Goal: Information Seeking & Learning: Learn about a topic

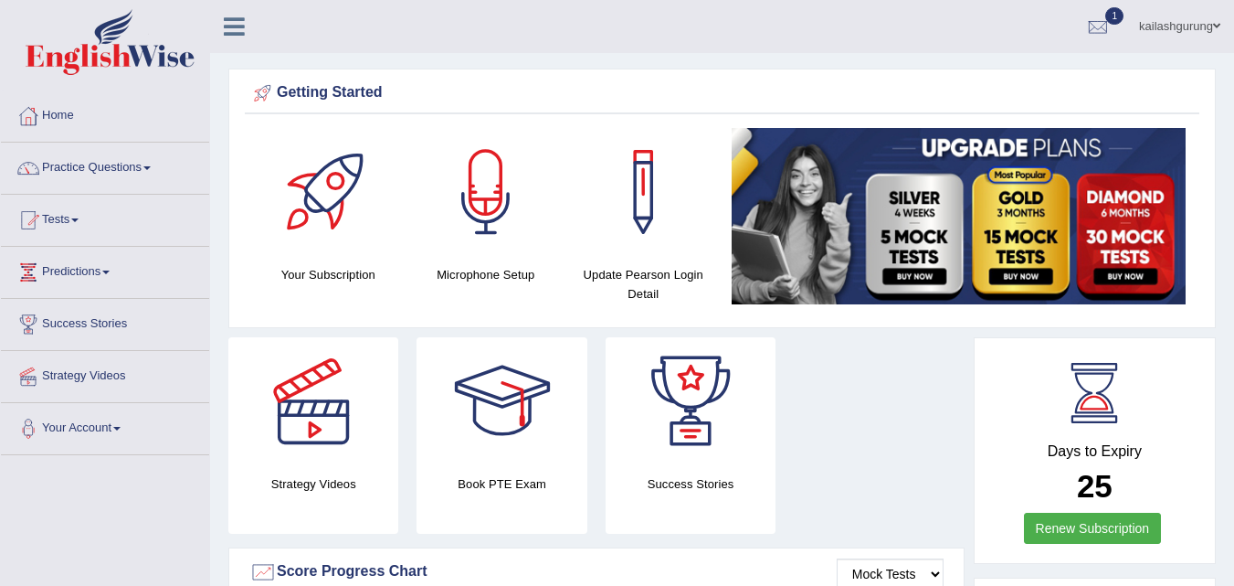
click at [121, 160] on link "Practice Questions" at bounding box center [105, 166] width 208 height 46
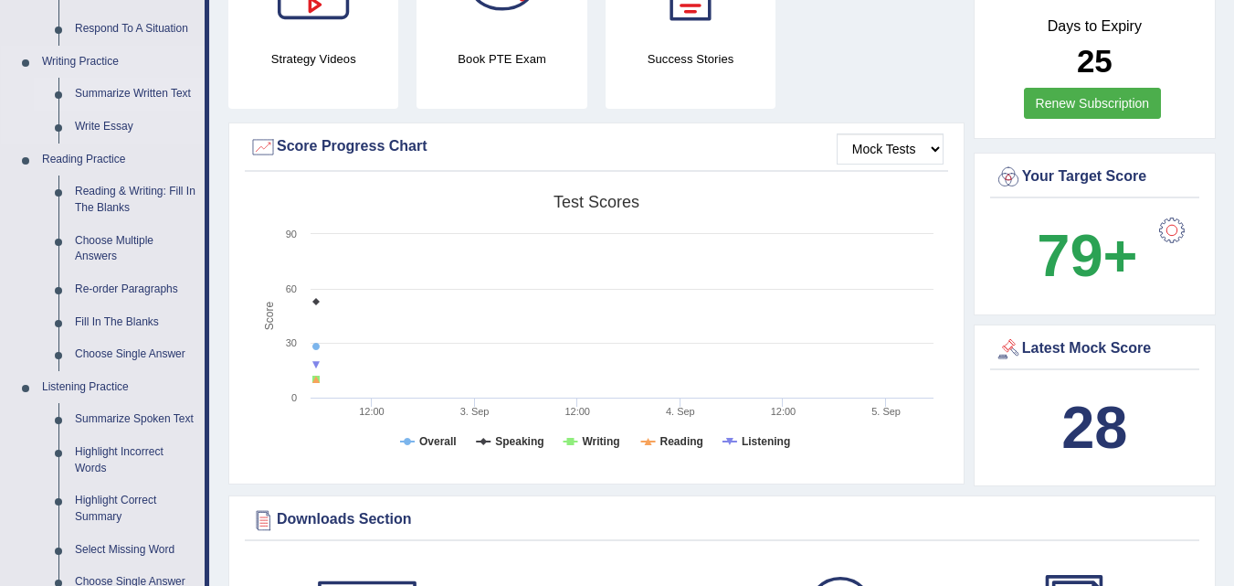
scroll to position [548, 0]
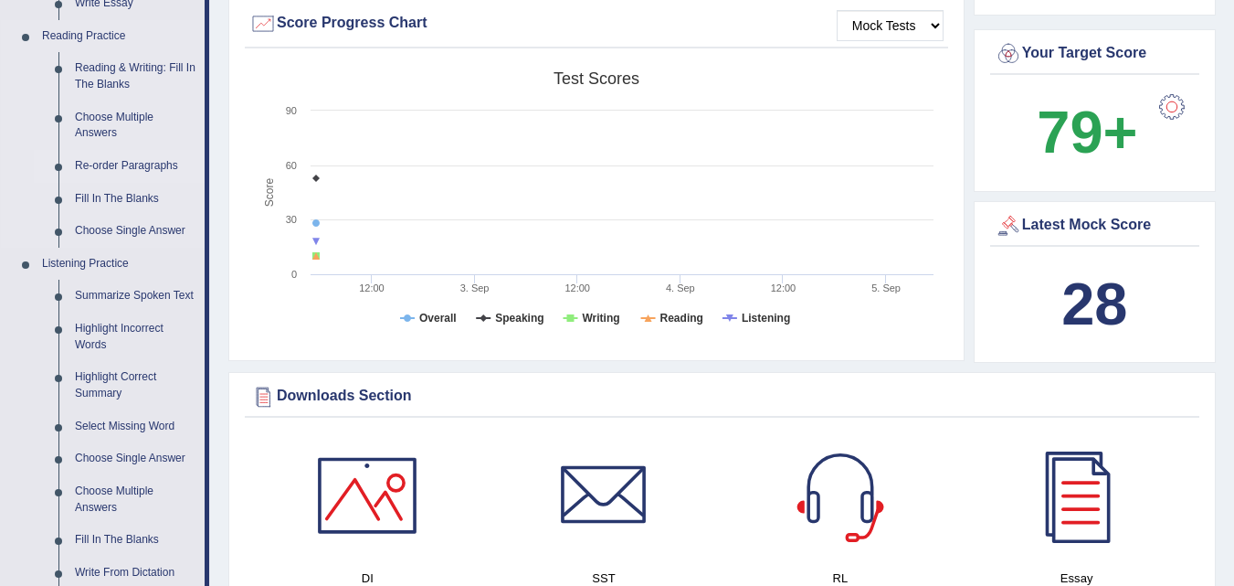
click at [130, 164] on link "Re-order Paragraphs" at bounding box center [136, 166] width 138 height 33
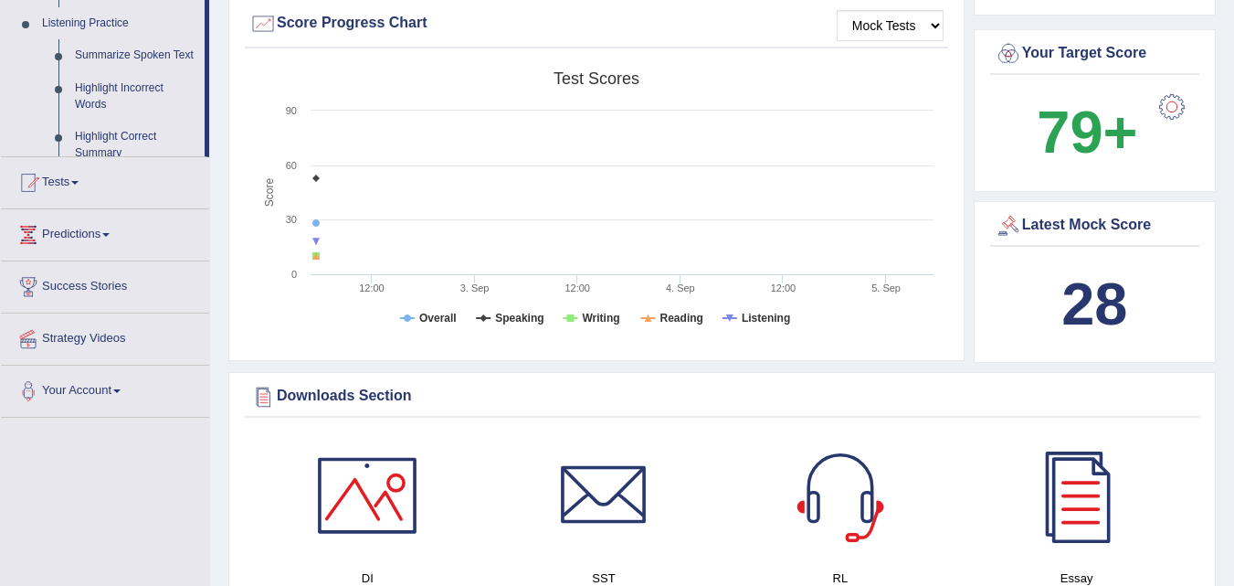
scroll to position [237, 0]
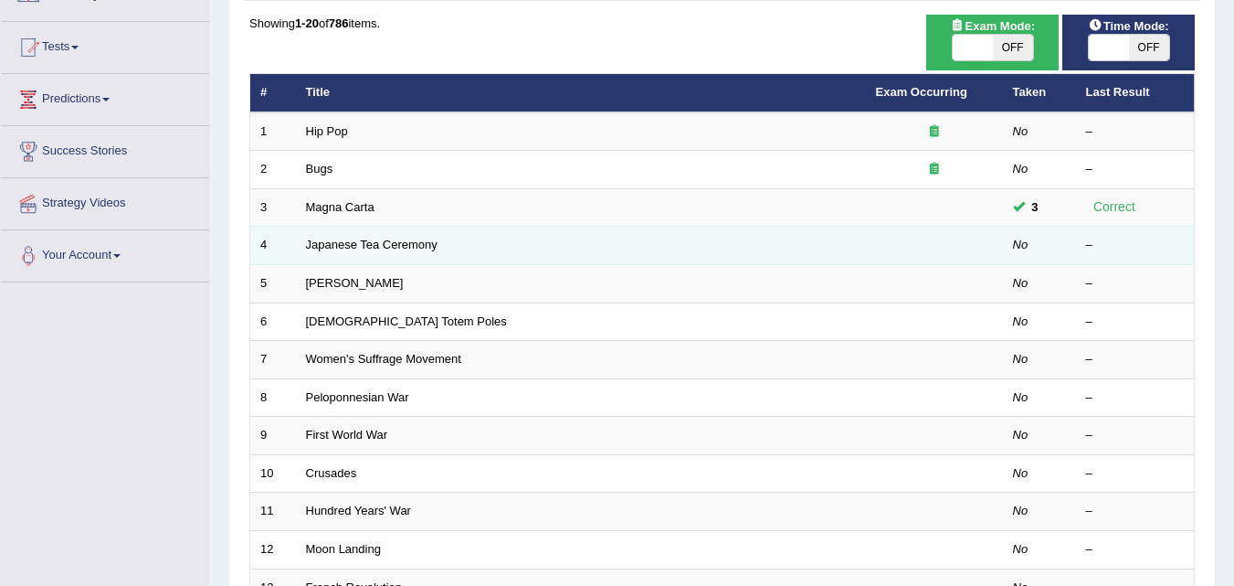
scroll to position [183, 0]
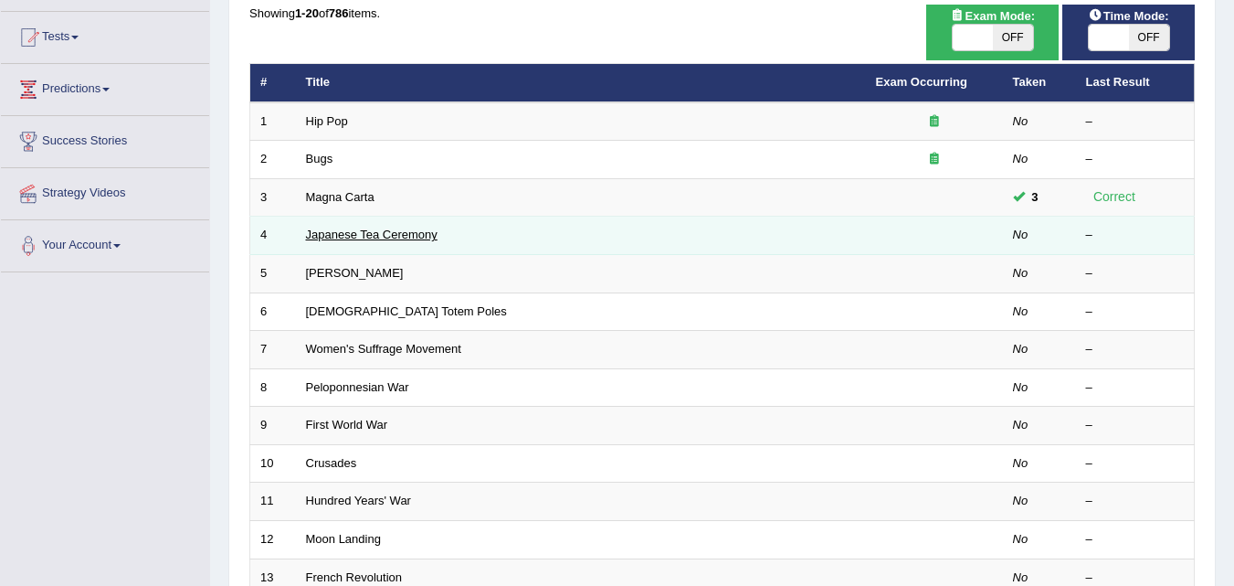
click at [353, 234] on link "Japanese Tea Ceremony" at bounding box center [372, 235] width 132 height 14
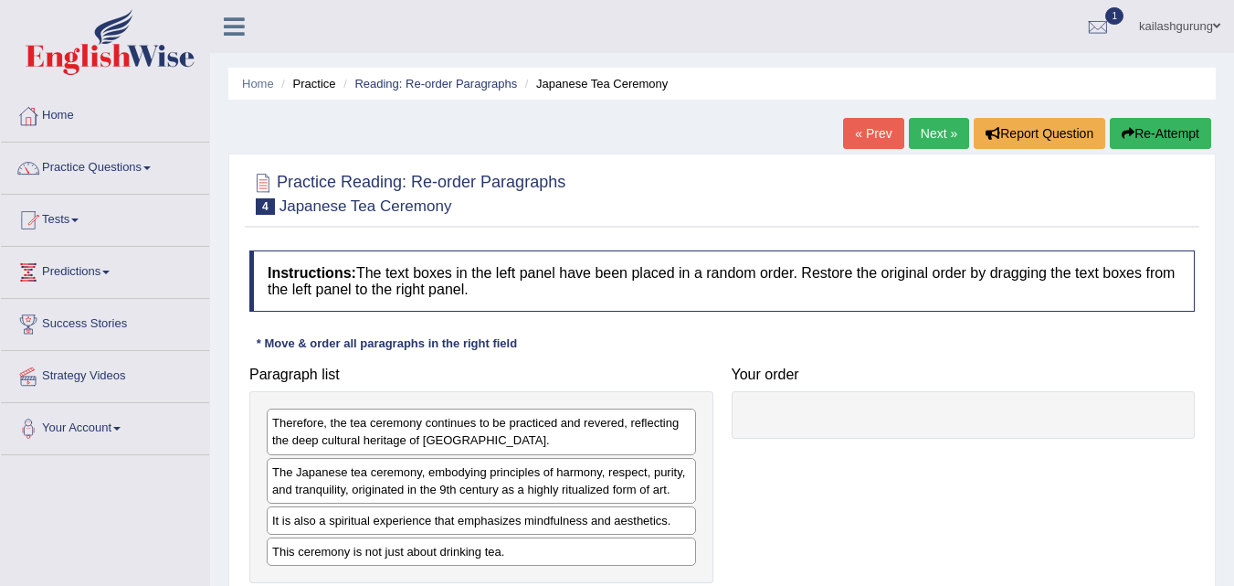
scroll to position [183, 0]
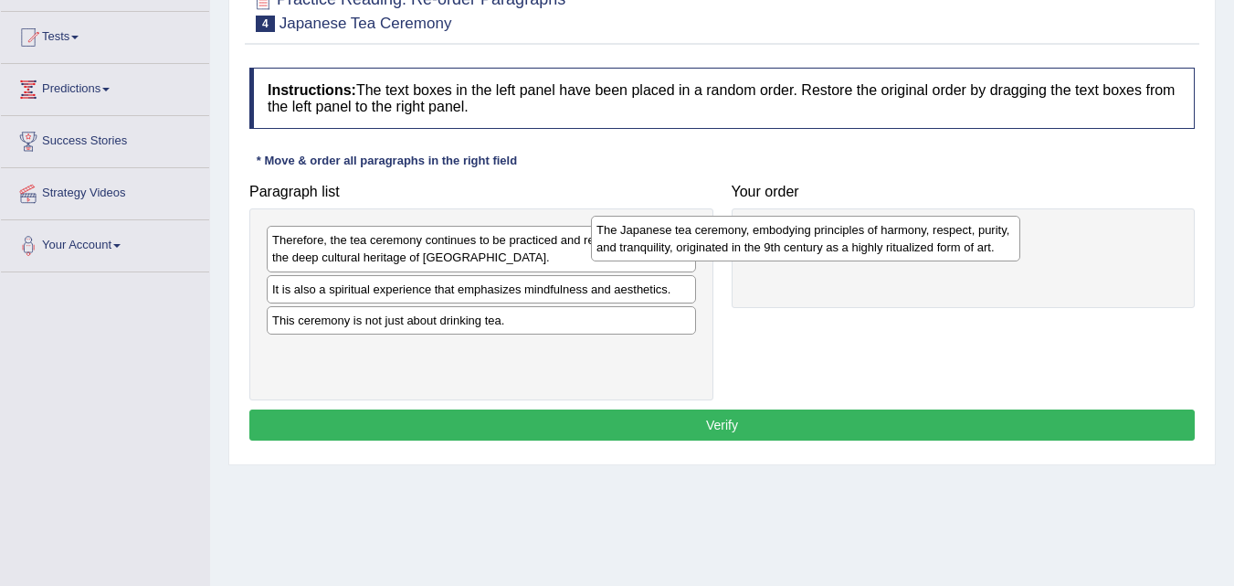
drag, startPoint x: 539, startPoint y: 305, endPoint x: 900, endPoint y: 240, distance: 366.7
click at [900, 240] on div "The Japanese tea ceremony, embodying principles of harmony, respect, purity, an…" at bounding box center [805, 239] width 429 height 46
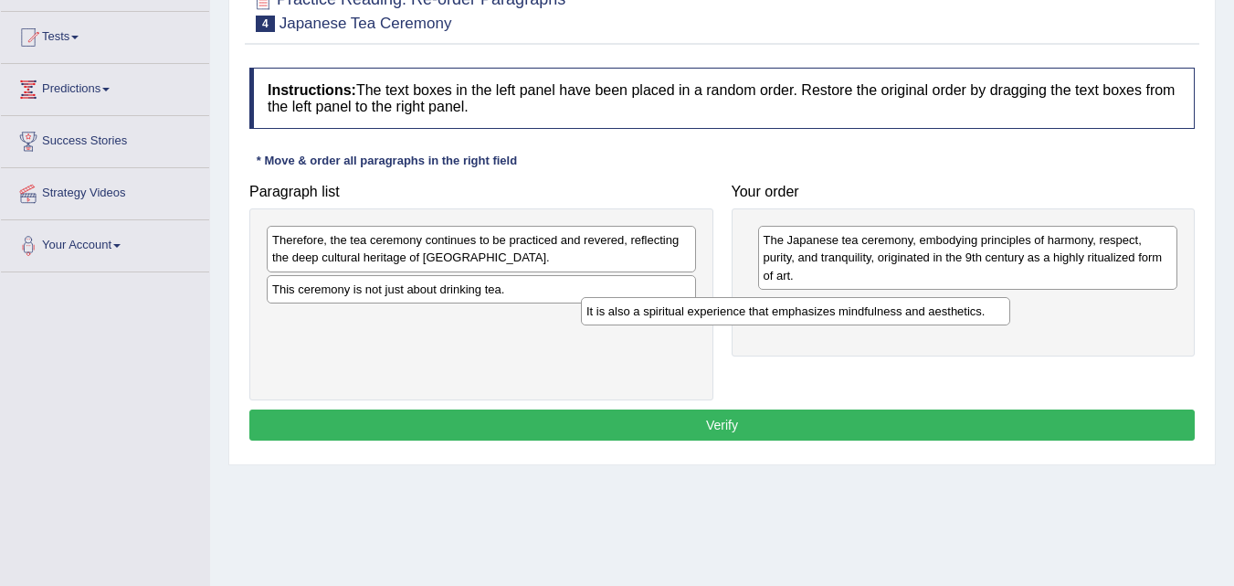
drag, startPoint x: 589, startPoint y: 292, endPoint x: 904, endPoint y: 314, distance: 315.1
click at [904, 314] on div "It is also a spiritual experience that emphasizes mindfulness and aesthetics." at bounding box center [795, 311] width 429 height 28
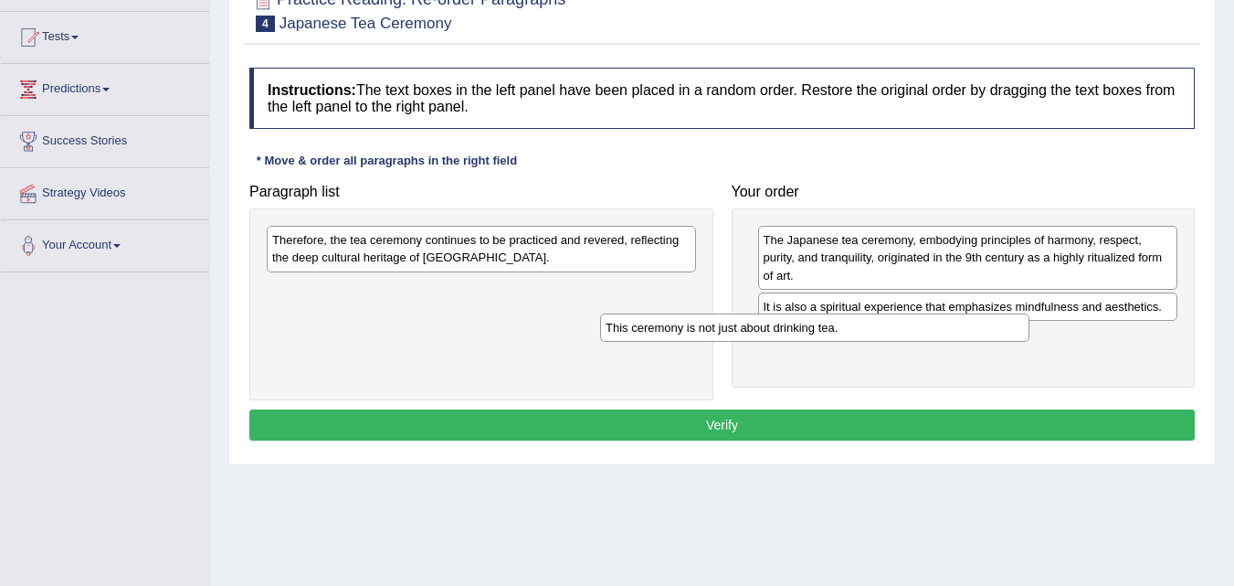
drag, startPoint x: 470, startPoint y: 298, endPoint x: 803, endPoint y: 336, distance: 335.7
click at [803, 336] on div "This ceremony is not just about drinking tea." at bounding box center [814, 327] width 429 height 28
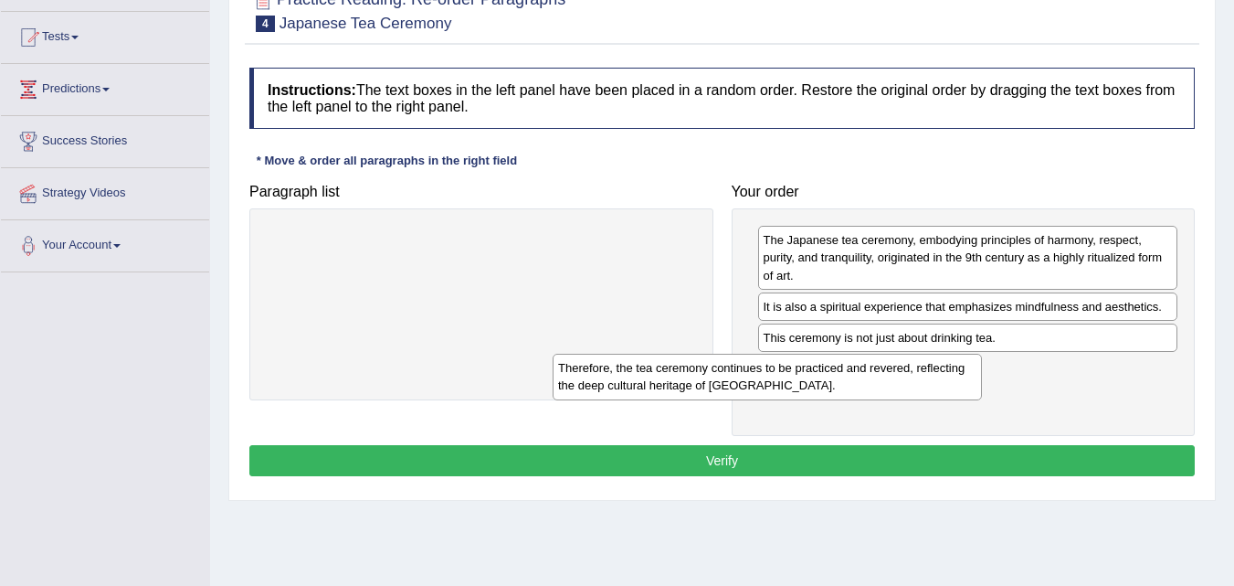
drag, startPoint x: 626, startPoint y: 249, endPoint x: 934, endPoint y: 376, distance: 333.4
click at [934, 376] on div "Therefore, the tea ceremony continues to be practiced and revered, reflecting t…" at bounding box center [767, 377] width 429 height 46
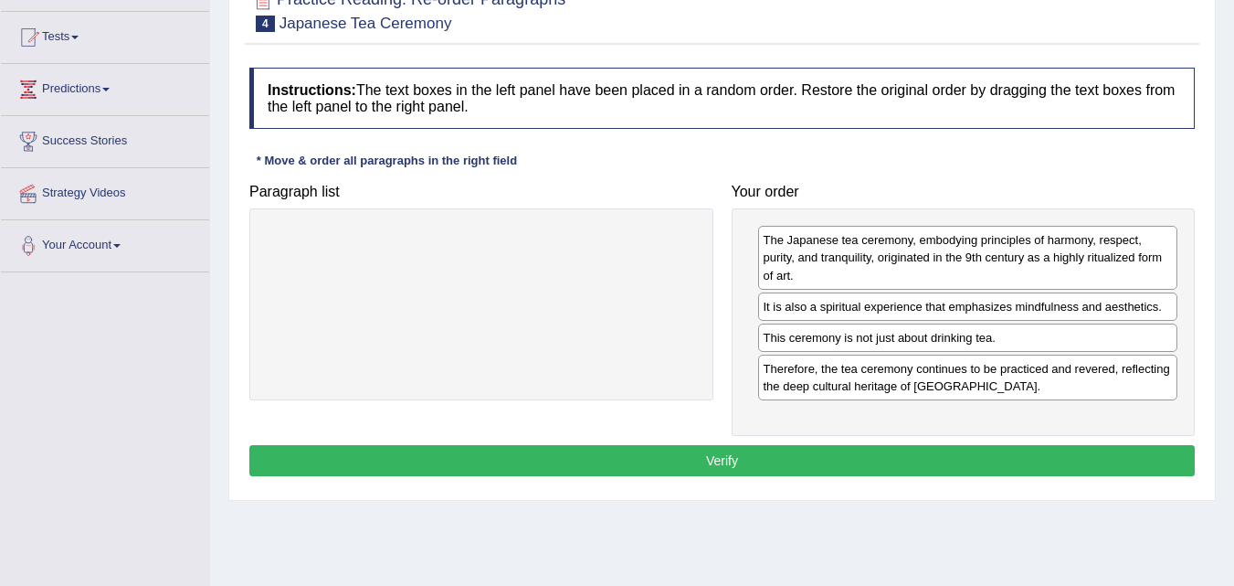
click at [974, 455] on button "Verify" at bounding box center [722, 460] width 946 height 31
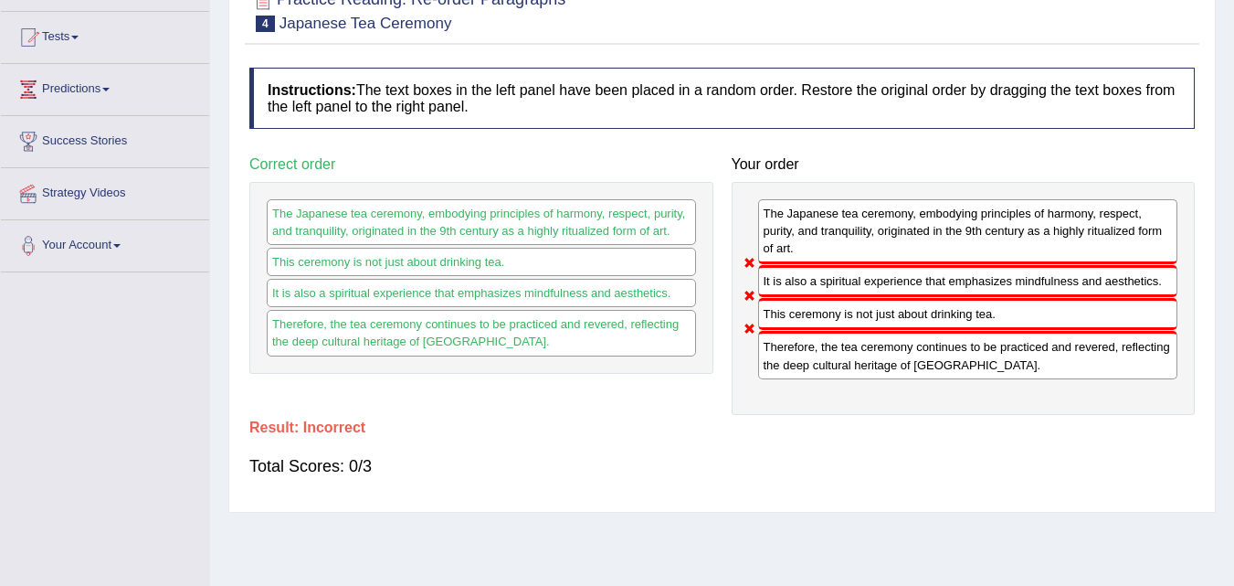
scroll to position [0, 0]
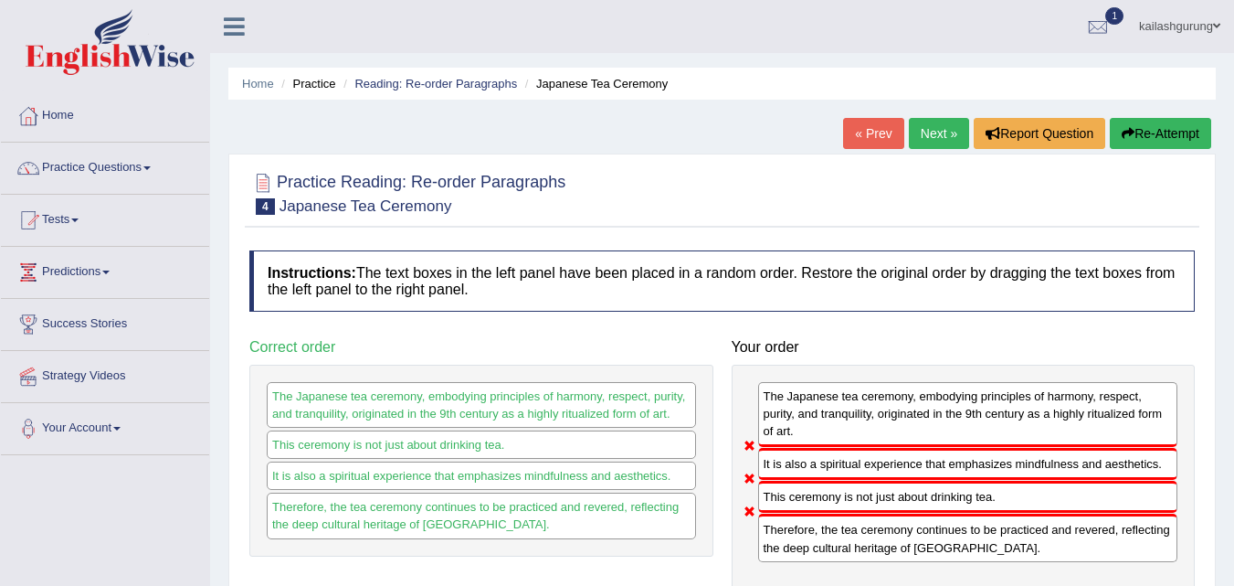
click at [932, 132] on link "Next »" at bounding box center [939, 133] width 60 height 31
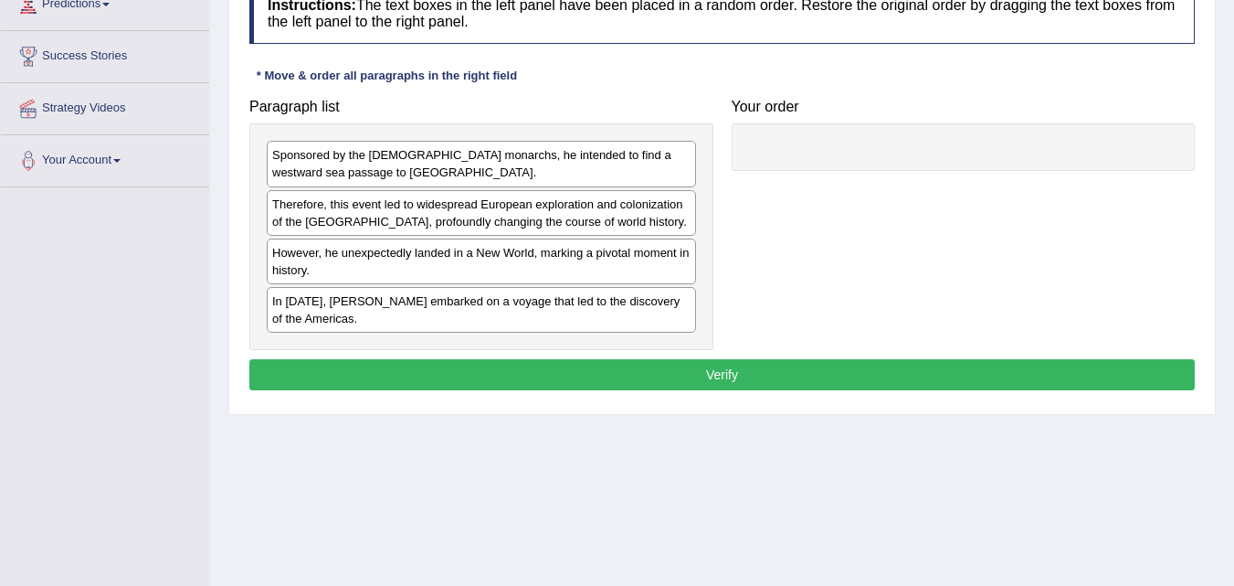
scroll to position [274, 0]
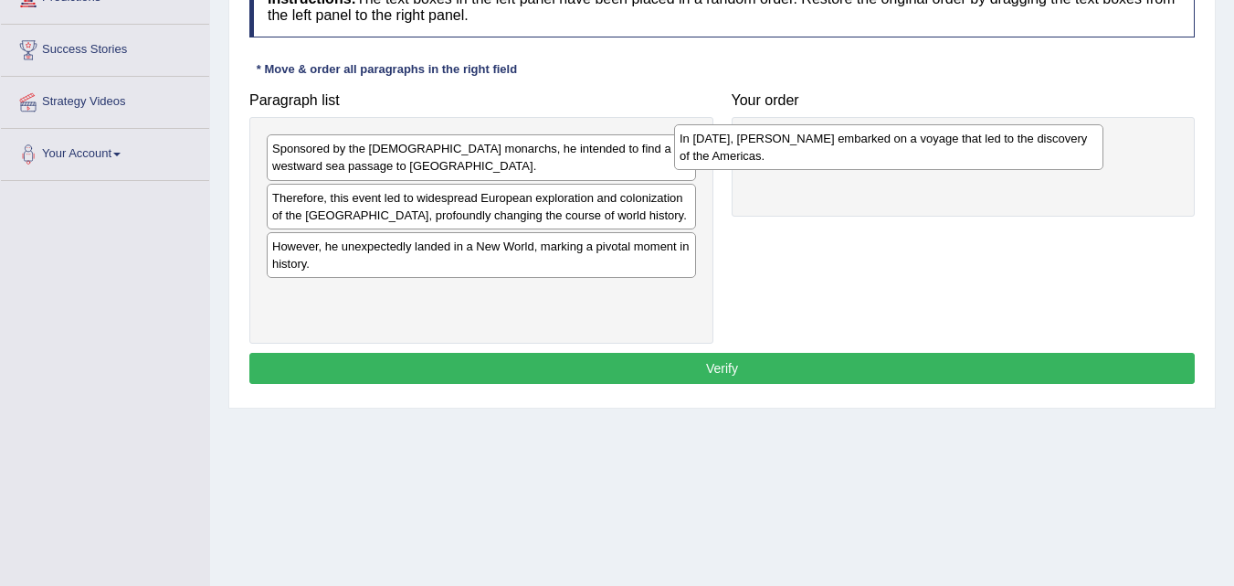
drag, startPoint x: 504, startPoint y: 300, endPoint x: 912, endPoint y: 143, distance: 436.4
click at [912, 143] on div "In 1492, Christopher Columbus embarked on a voyage that led to the discovery of…" at bounding box center [888, 147] width 429 height 46
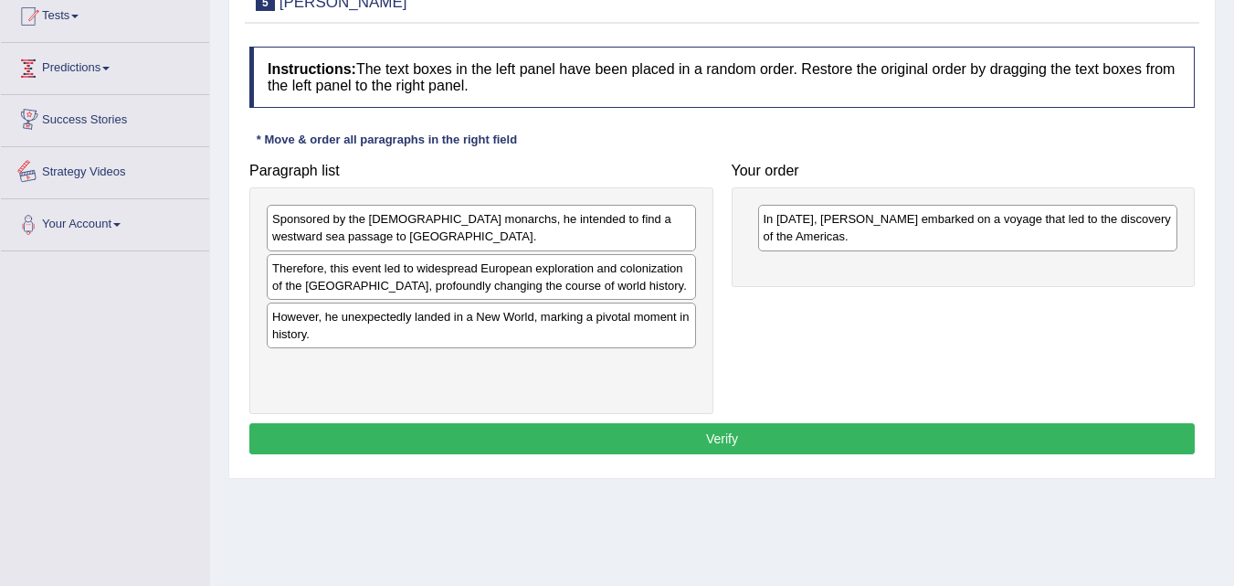
scroll to position [91, 0]
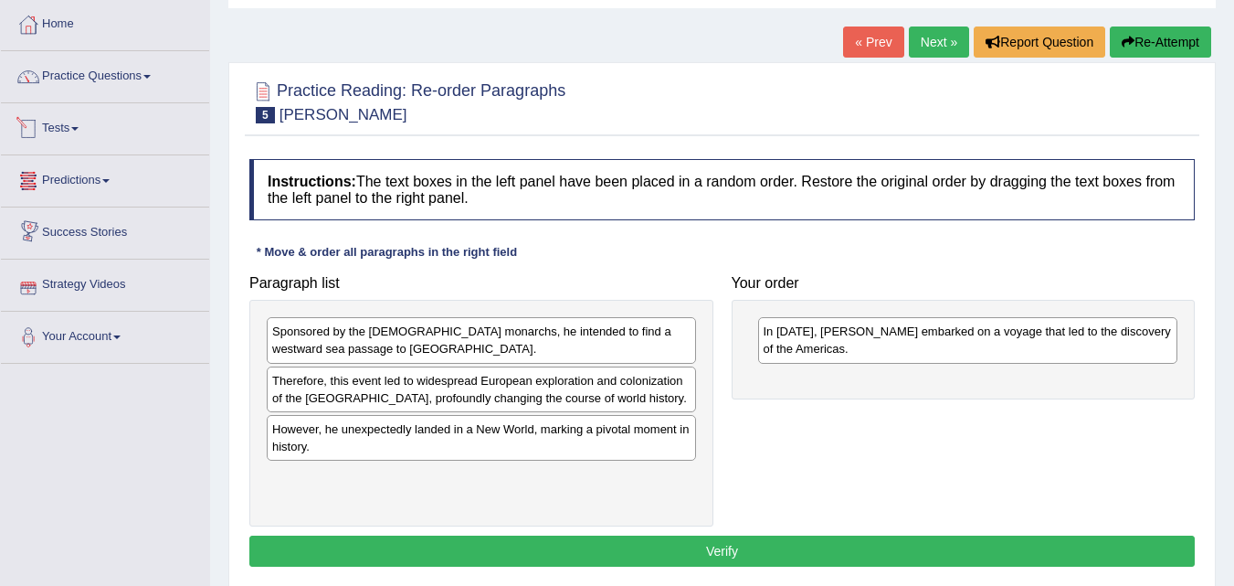
click at [47, 126] on link "Tests" at bounding box center [105, 126] width 208 height 46
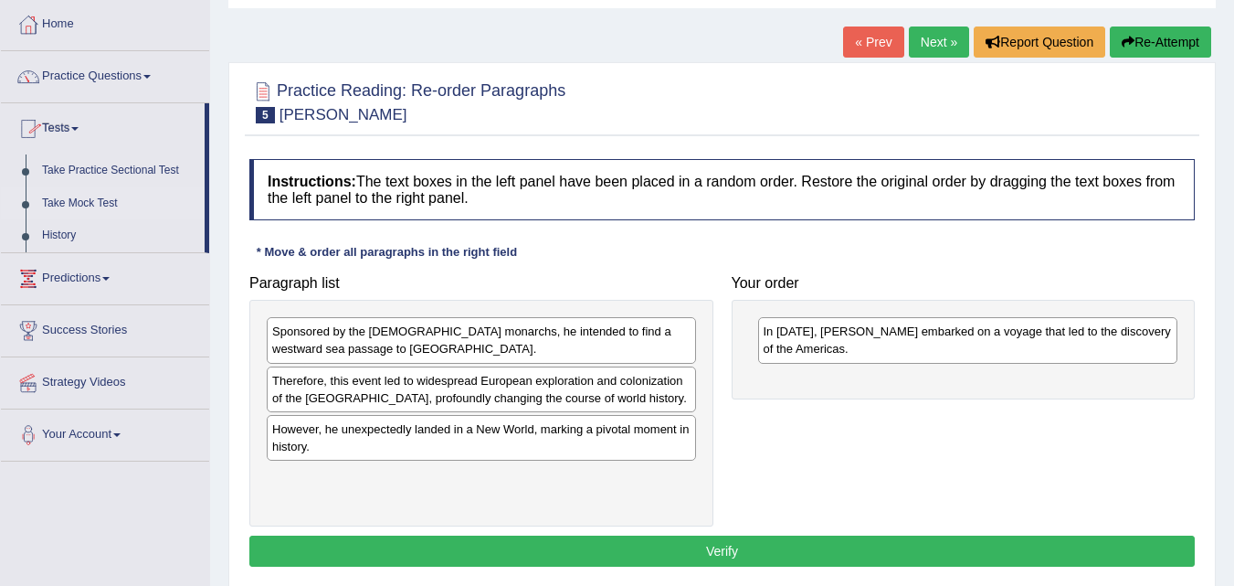
click at [100, 199] on link "Take Mock Test" at bounding box center [119, 203] width 171 height 33
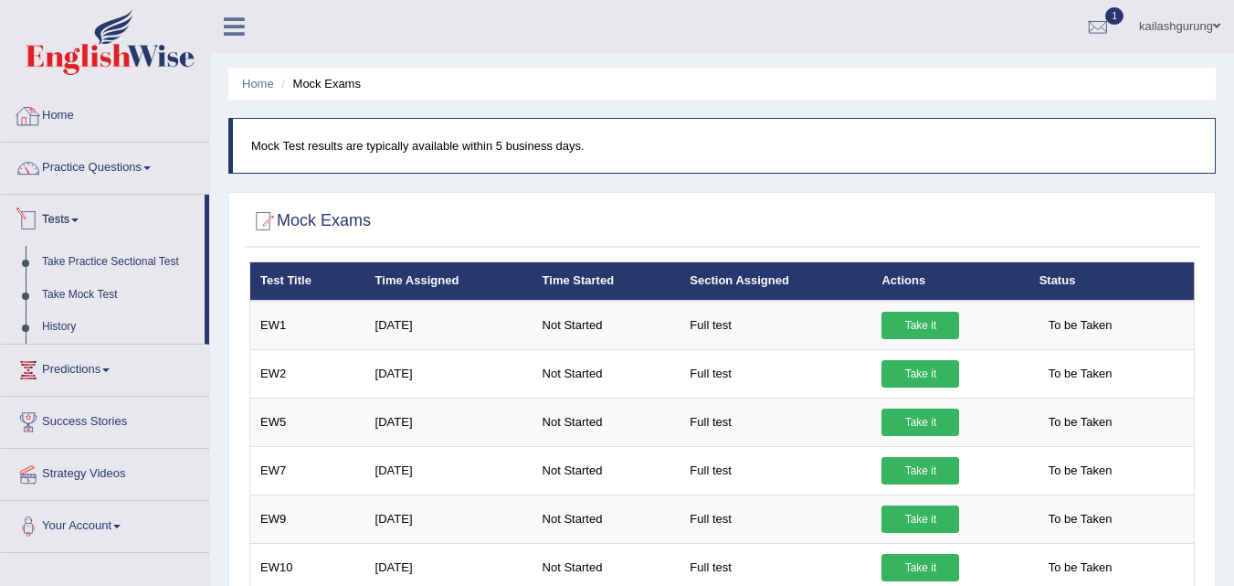
click at [128, 163] on link "Practice Questions" at bounding box center [105, 166] width 208 height 46
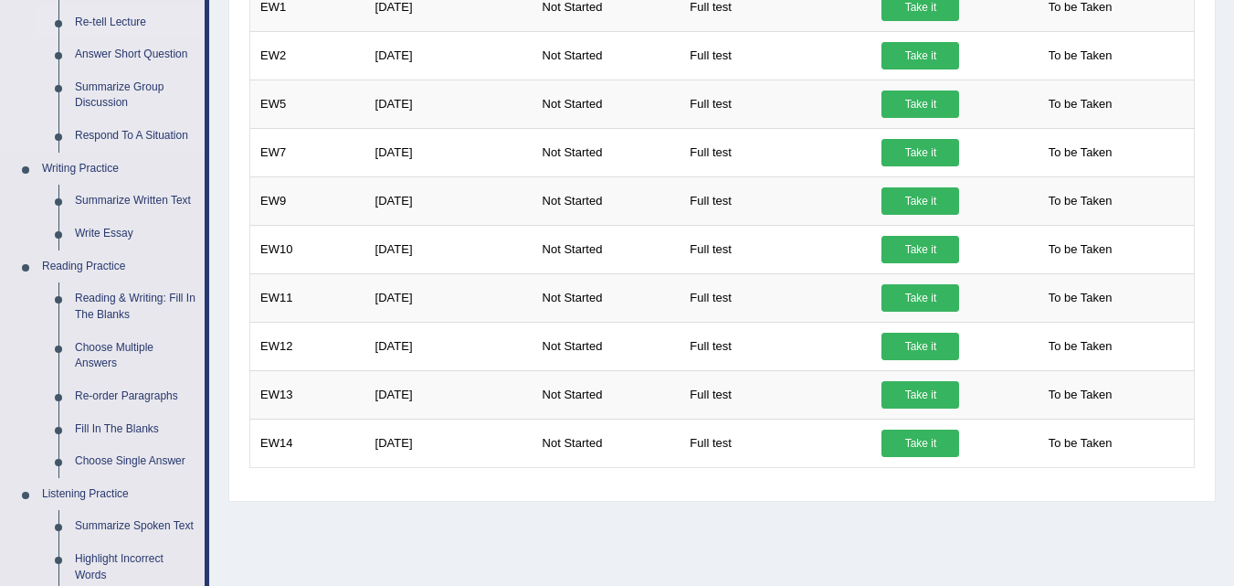
scroll to position [457, 0]
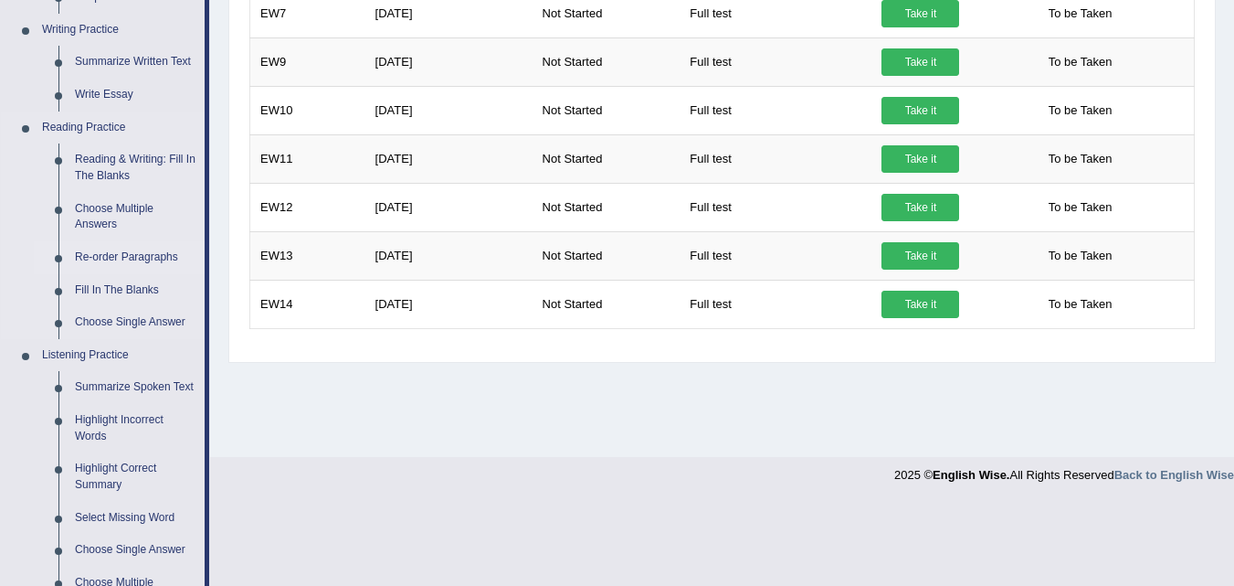
click at [113, 253] on link "Re-order Paragraphs" at bounding box center [136, 257] width 138 height 33
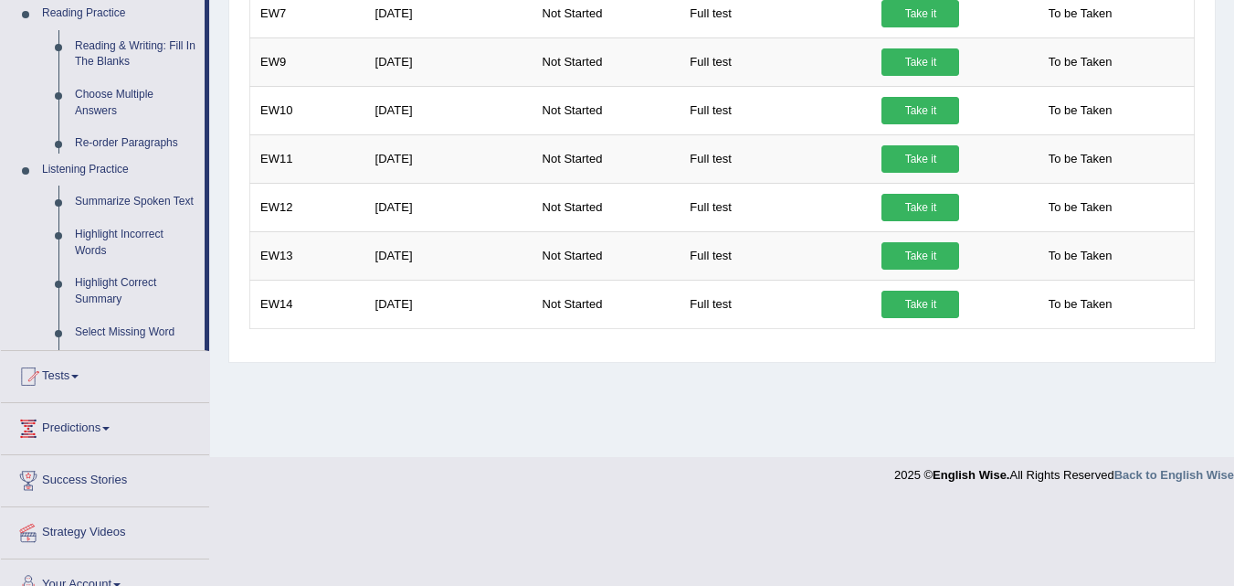
scroll to position [374, 0]
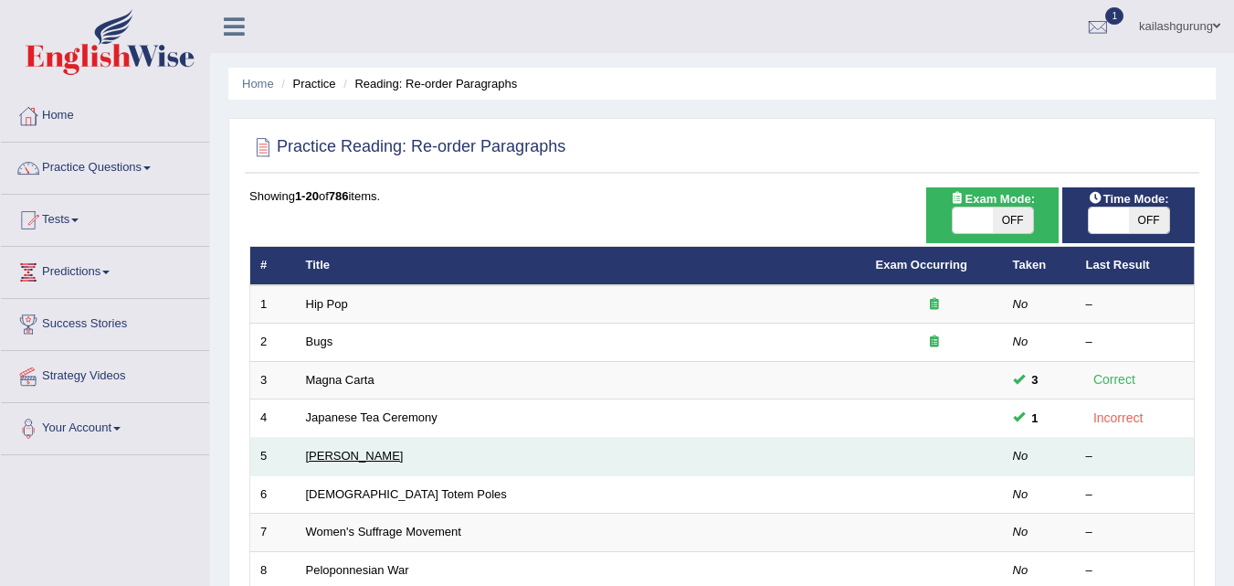
click at [355, 455] on link "[PERSON_NAME]" at bounding box center [355, 456] width 98 height 14
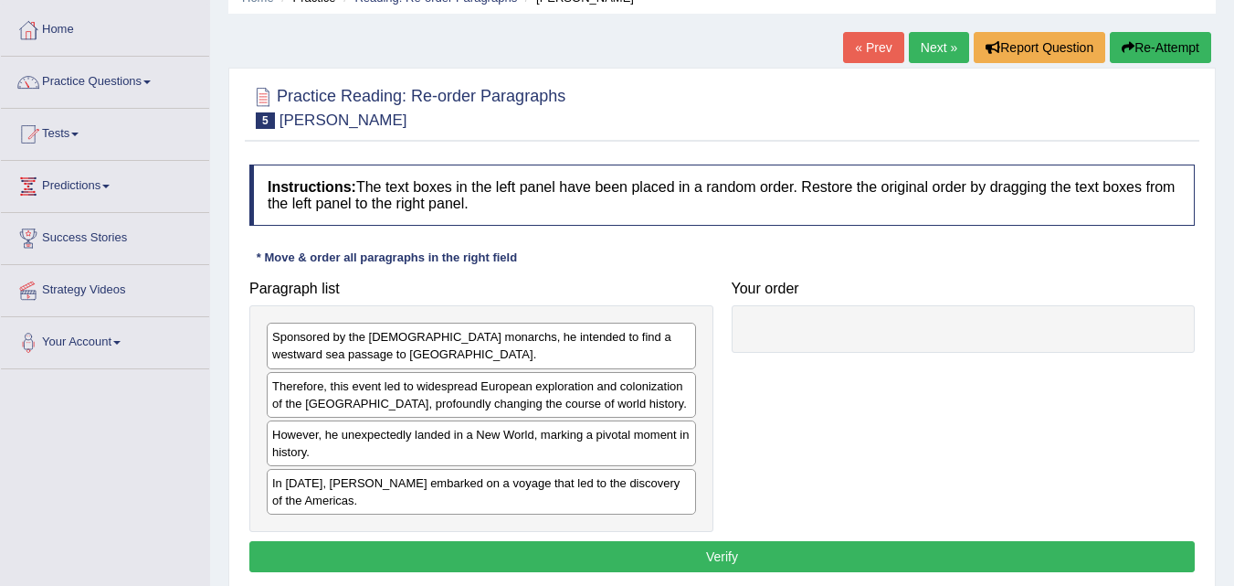
scroll to position [183, 0]
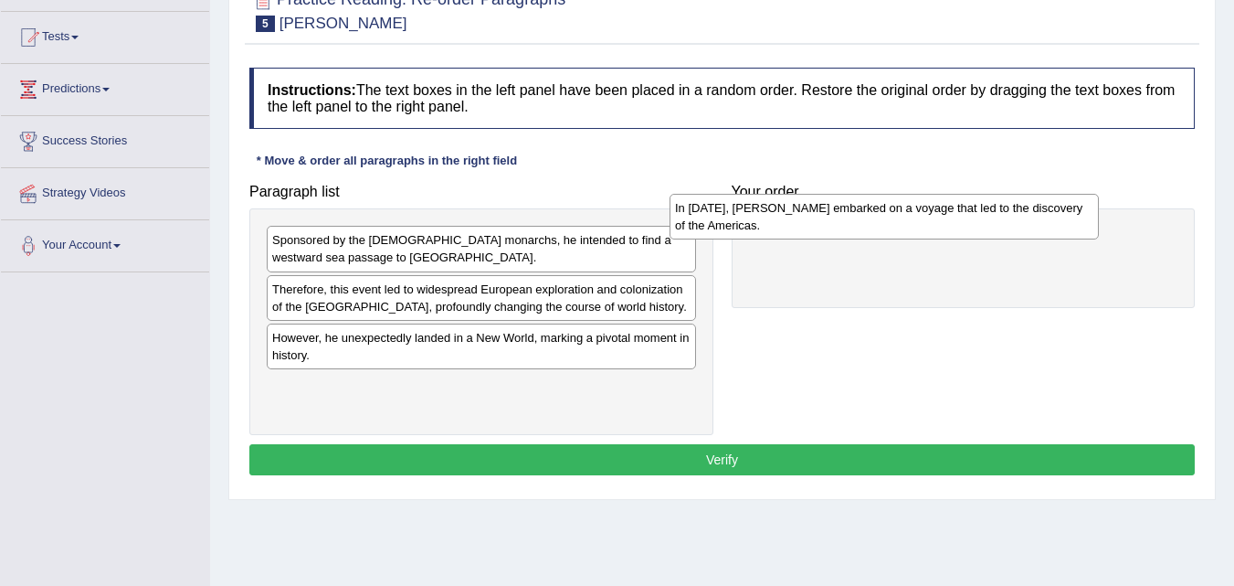
drag, startPoint x: 438, startPoint y: 399, endPoint x: 841, endPoint y: 221, distance: 440.6
click at [841, 221] on div "In 1492, Christopher Columbus embarked on a voyage that led to the discovery of…" at bounding box center [884, 217] width 429 height 46
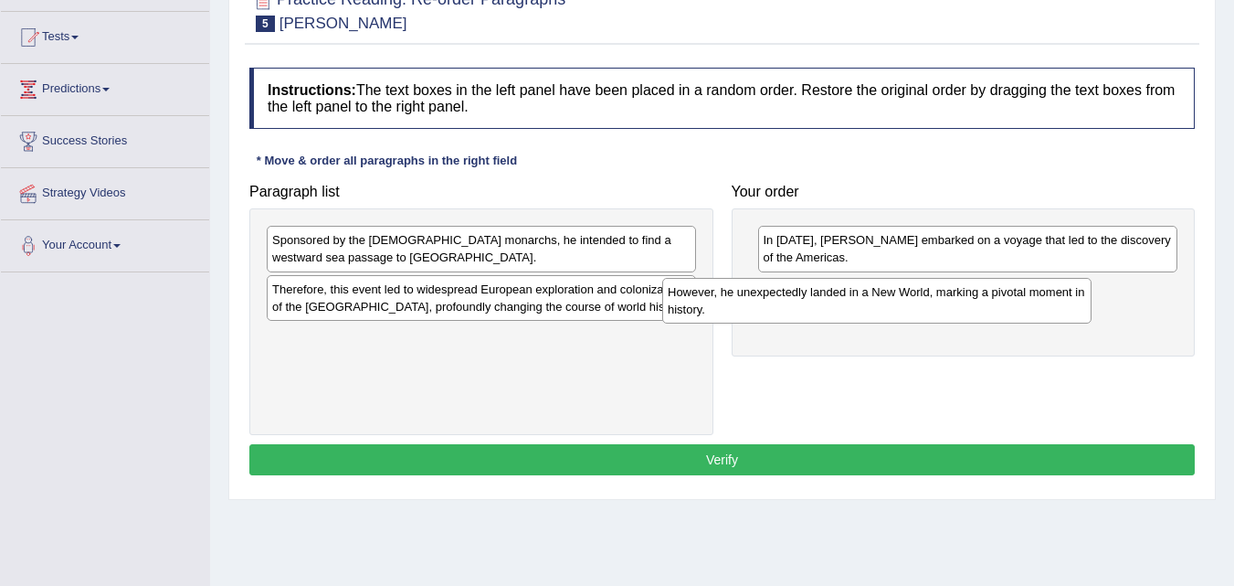
drag, startPoint x: 560, startPoint y: 357, endPoint x: 956, endPoint y: 312, distance: 398.3
click at [956, 312] on div "However, he unexpectedly landed in a New World, marking a pivotal moment in his…" at bounding box center [876, 301] width 429 height 46
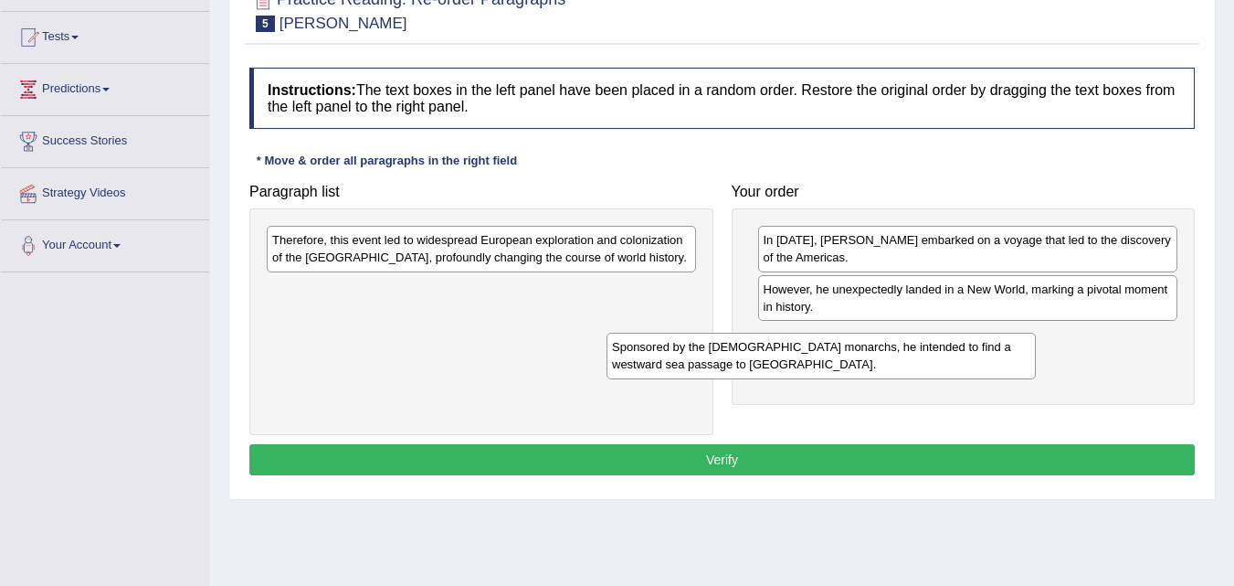
drag, startPoint x: 624, startPoint y: 249, endPoint x: 965, endPoint y: 356, distance: 357.2
click at [965, 356] on div "Sponsored by the Spanish monarchs, he intended to find a westward sea passage t…" at bounding box center [821, 356] width 429 height 46
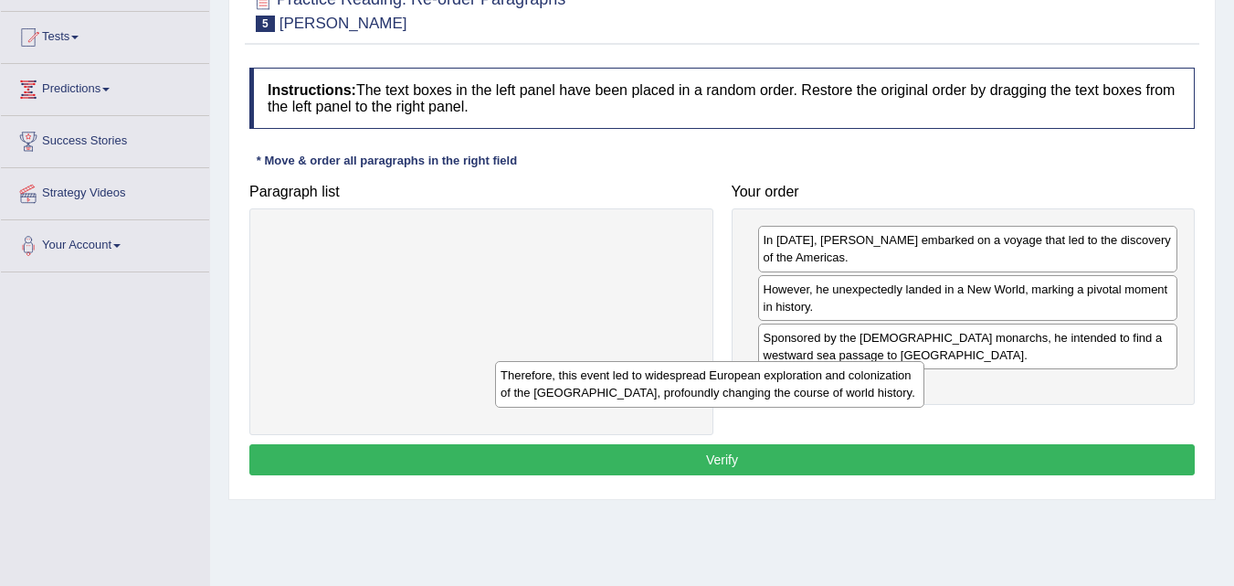
drag, startPoint x: 644, startPoint y: 263, endPoint x: 937, endPoint y: 414, distance: 329.8
click at [925, 407] on div "Therefore, this event led to widespread European exploration and colonization o…" at bounding box center [709, 384] width 429 height 46
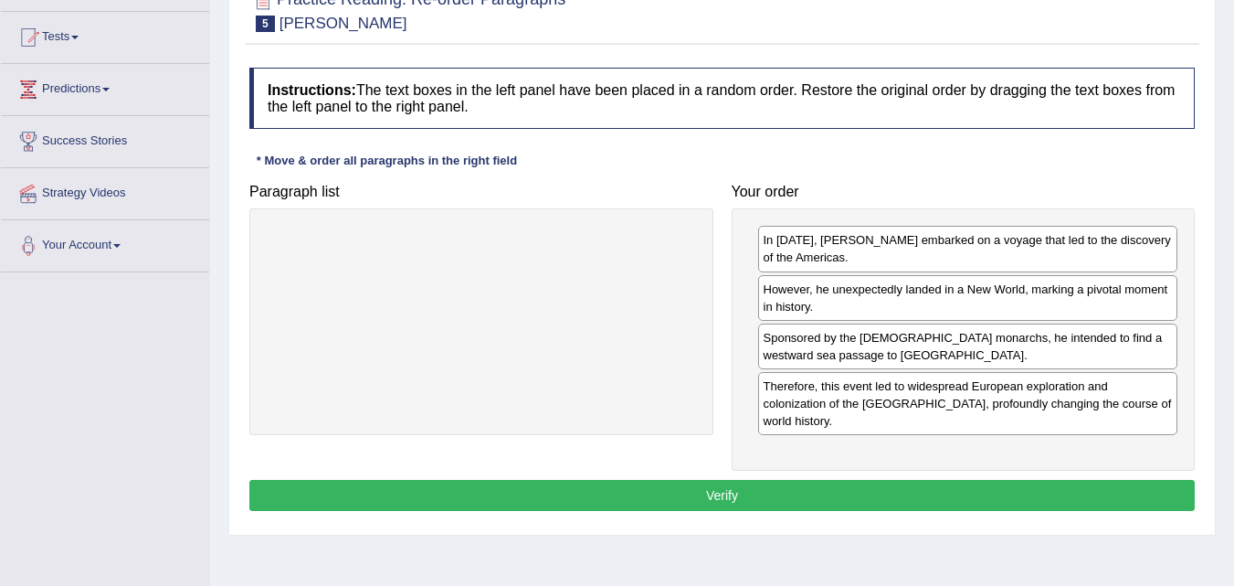
click at [953, 480] on button "Verify" at bounding box center [722, 495] width 946 height 31
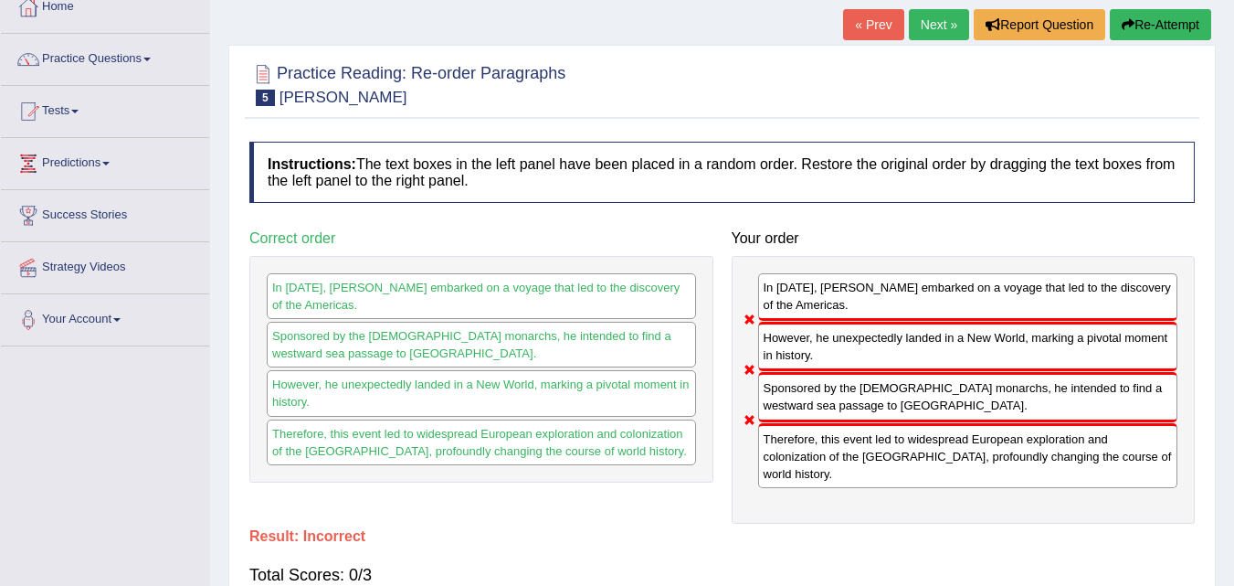
scroll to position [0, 0]
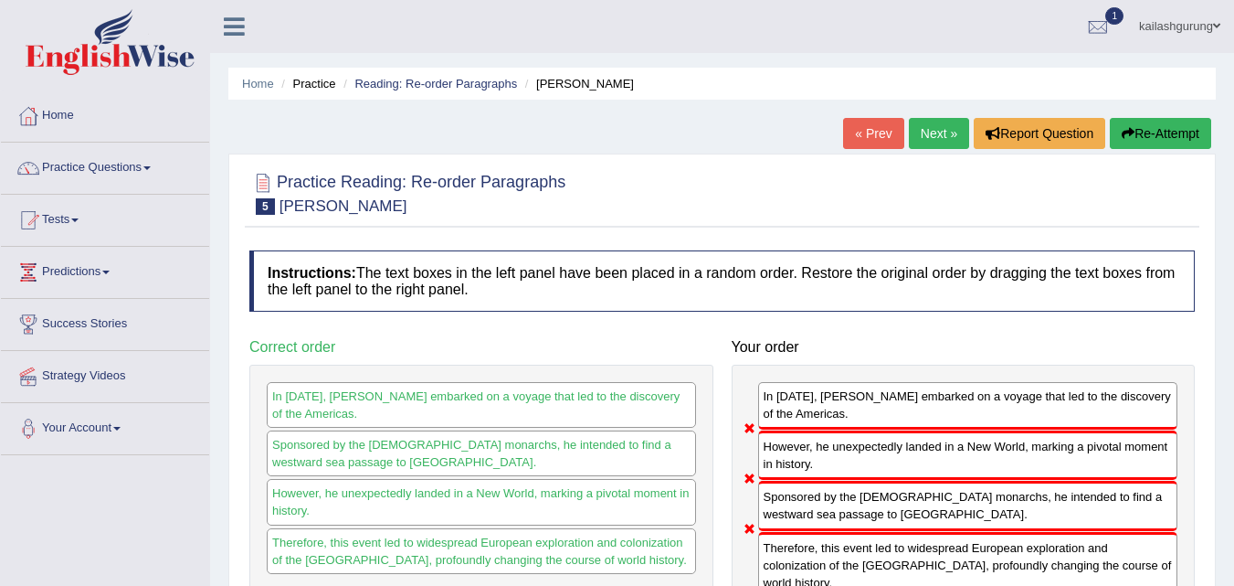
click at [911, 138] on link "Next »" at bounding box center [939, 133] width 60 height 31
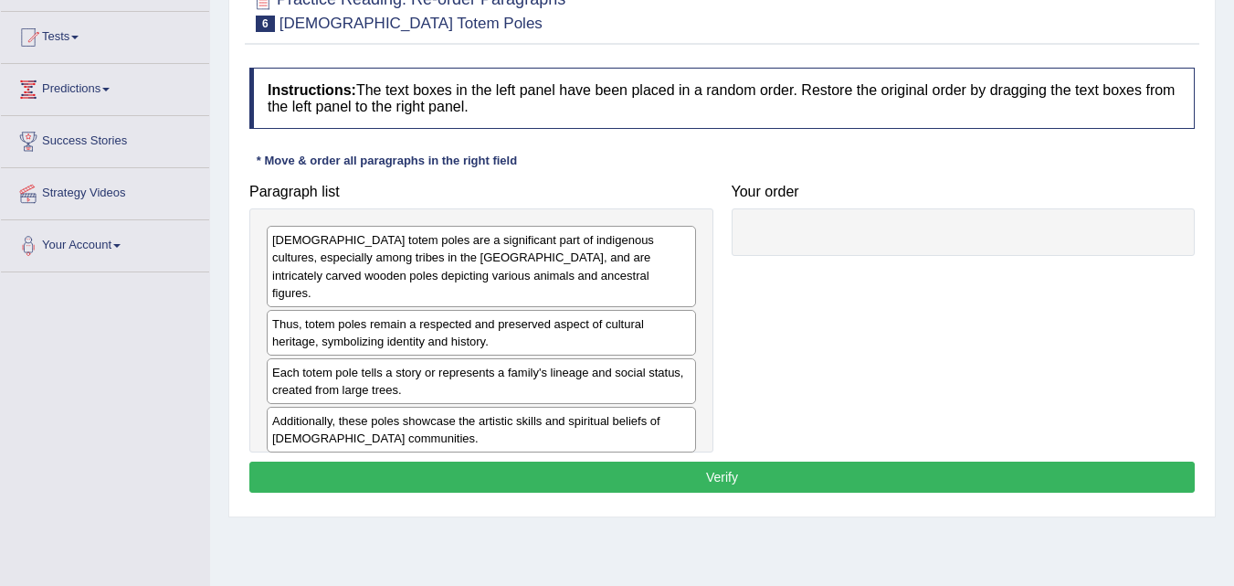
scroll to position [274, 0]
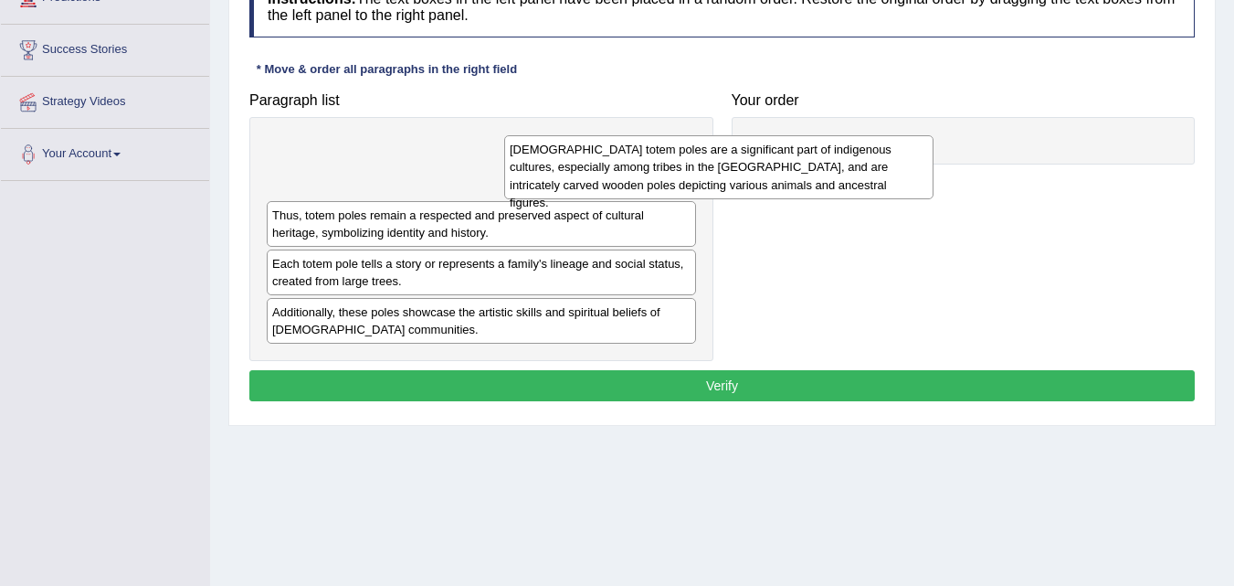
drag, startPoint x: 578, startPoint y: 182, endPoint x: 852, endPoint y: 178, distance: 273.2
click at [852, 178] on div "[DEMOGRAPHIC_DATA] totem poles are a significant part of indigenous cultures, e…" at bounding box center [718, 166] width 429 height 63
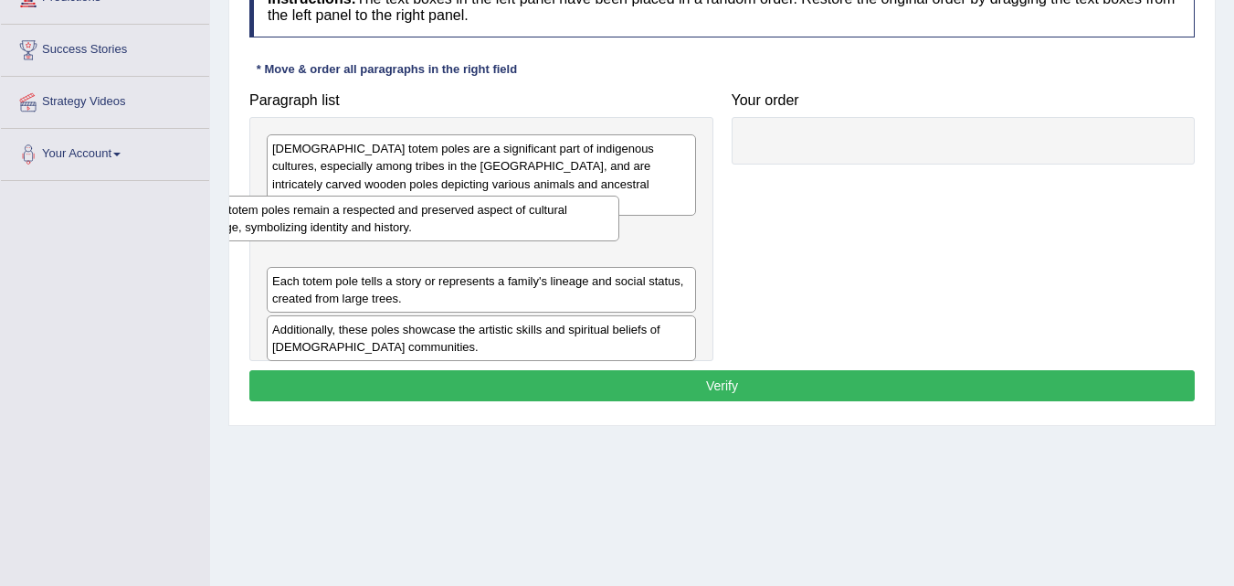
drag, startPoint x: 629, startPoint y: 202, endPoint x: 511, endPoint y: 196, distance: 118.0
click at [511, 196] on div "Thus, totem poles remain a respected and preserved aspect of cultural heritage,…" at bounding box center [404, 219] width 429 height 46
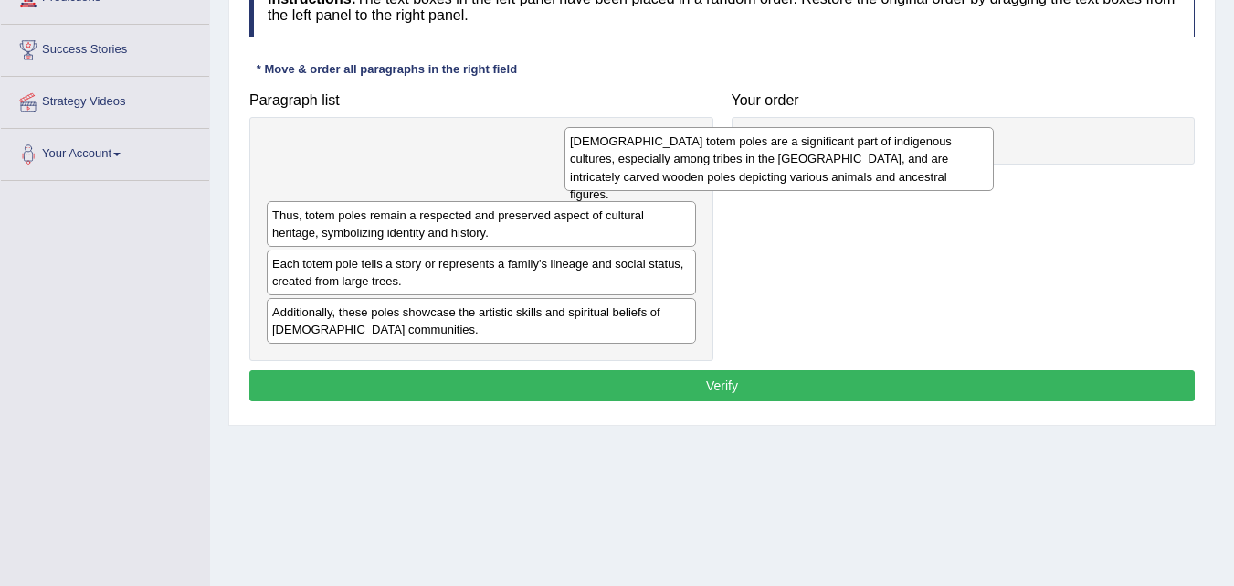
drag, startPoint x: 531, startPoint y: 183, endPoint x: 847, endPoint y: 175, distance: 316.2
click at [847, 175] on div "[DEMOGRAPHIC_DATA] totem poles are a significant part of indigenous cultures, e…" at bounding box center [779, 158] width 429 height 63
click at [847, 175] on div "[DEMOGRAPHIC_DATA] totem poles are a significant part of indigenous cultures, e…" at bounding box center [797, 158] width 429 height 63
click at [910, 167] on div "Paragraph list [DEMOGRAPHIC_DATA] totem [DEMOGRAPHIC_DATA] are a significant pa…" at bounding box center [722, 222] width 964 height 279
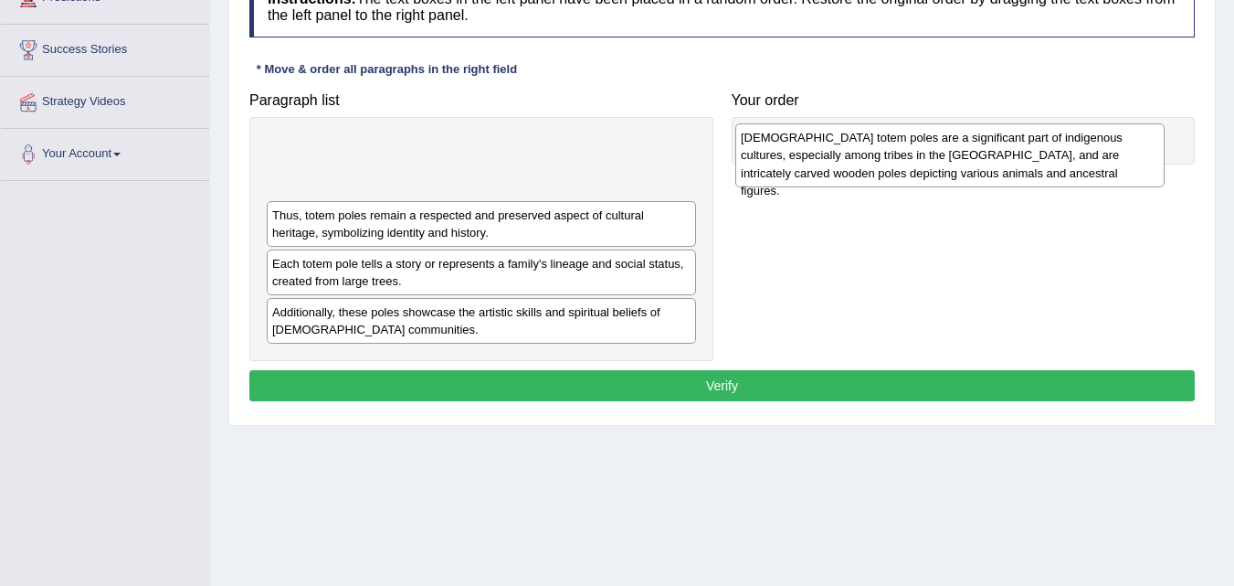
drag, startPoint x: 548, startPoint y: 179, endPoint x: 1032, endPoint y: 167, distance: 483.5
click at [1032, 167] on div "Native American totem poles are a significant part of indigenous cultures, espe…" at bounding box center [950, 154] width 429 height 63
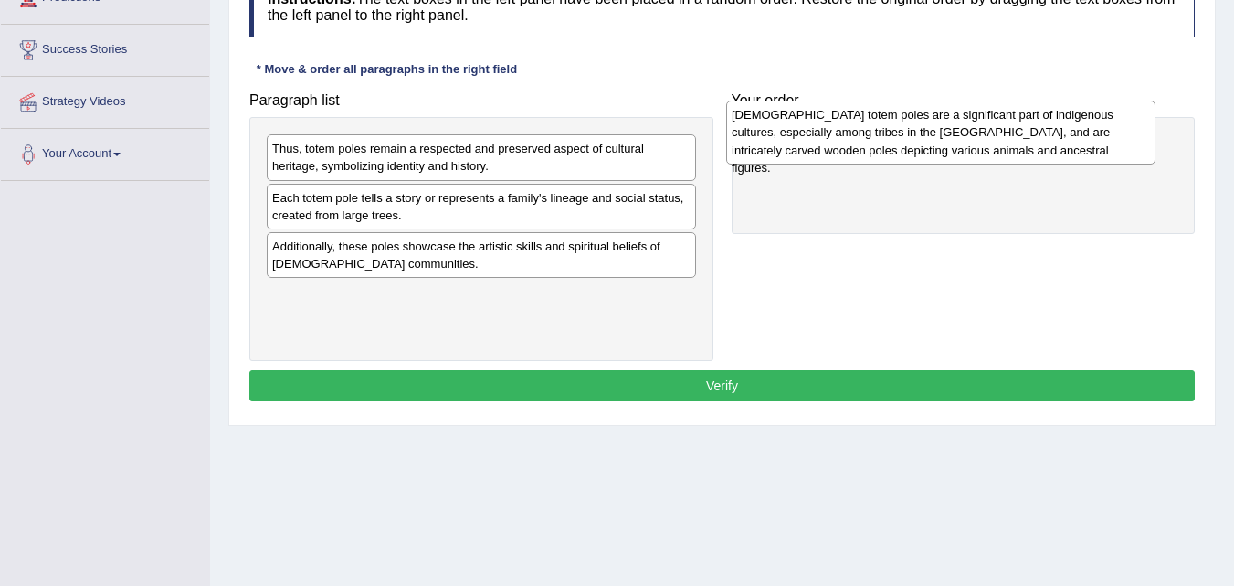
drag, startPoint x: 520, startPoint y: 175, endPoint x: 979, endPoint y: 142, distance: 460.8
click at [979, 142] on div "Native American totem poles are a significant part of indigenous cultures, espe…" at bounding box center [940, 132] width 429 height 63
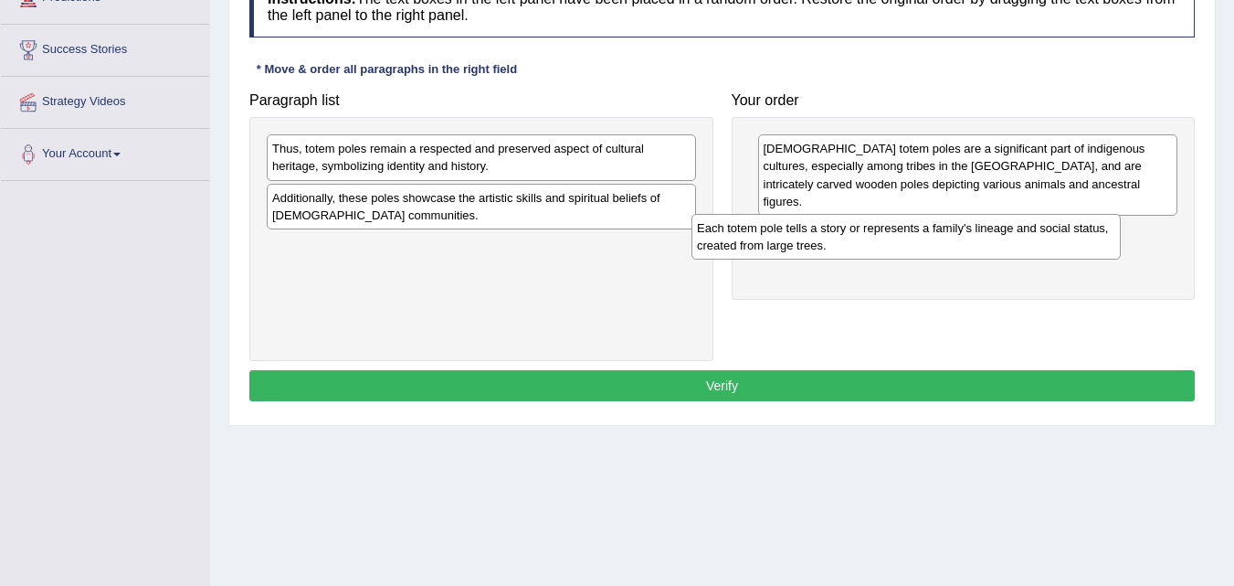
drag, startPoint x: 476, startPoint y: 200, endPoint x: 906, endPoint y: 228, distance: 431.3
click at [906, 228] on div "Each totem pole tells a story or represents a family's lineage and social statu…" at bounding box center [906, 237] width 429 height 46
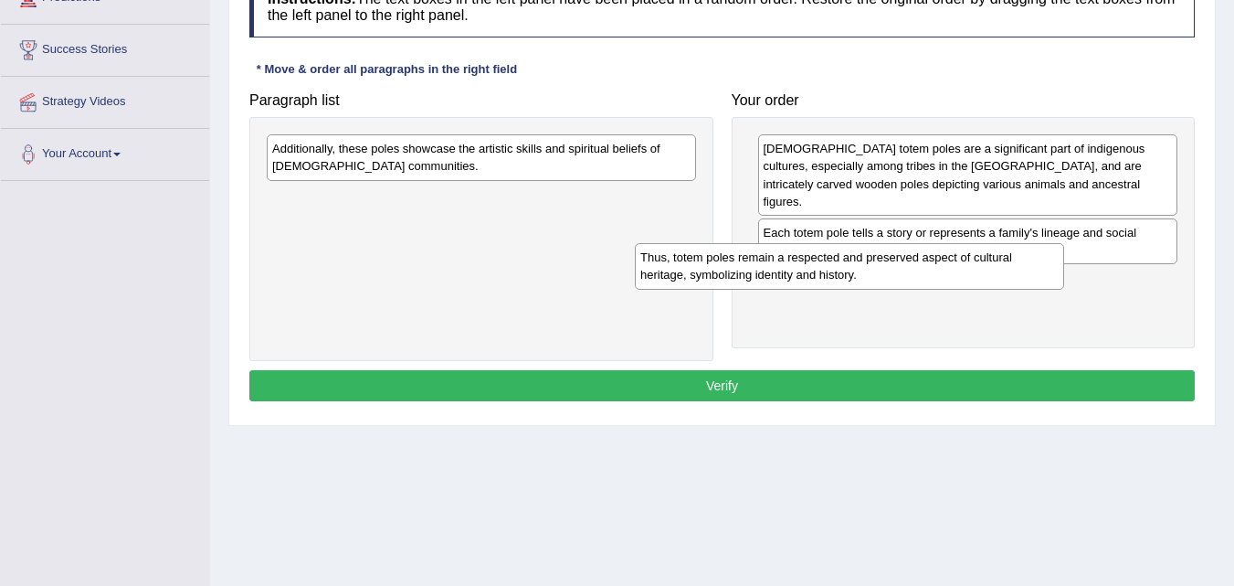
drag, startPoint x: 635, startPoint y: 165, endPoint x: 1003, endPoint y: 274, distance: 383.9
click at [1003, 274] on div "Thus, totem poles remain a respected and preserved aspect of cultural heritage,…" at bounding box center [849, 266] width 429 height 46
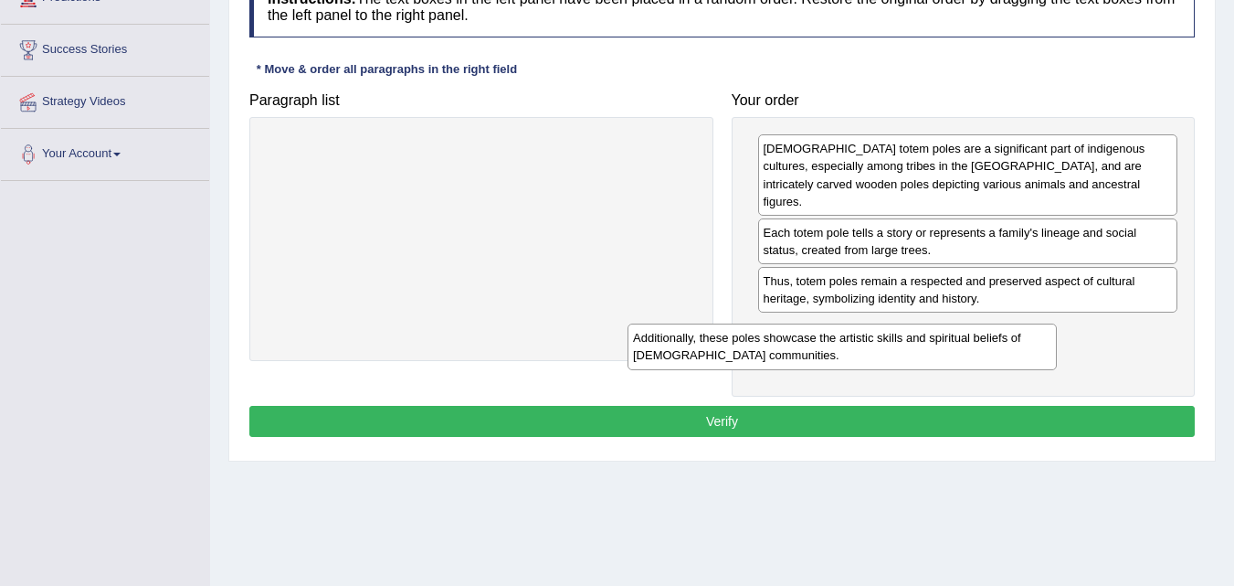
drag, startPoint x: 666, startPoint y: 176, endPoint x: 1032, endPoint y: 366, distance: 411.9
click at [1032, 366] on div "Additionally, these poles showcase the artistic skills and spiritual beliefs of…" at bounding box center [842, 346] width 429 height 46
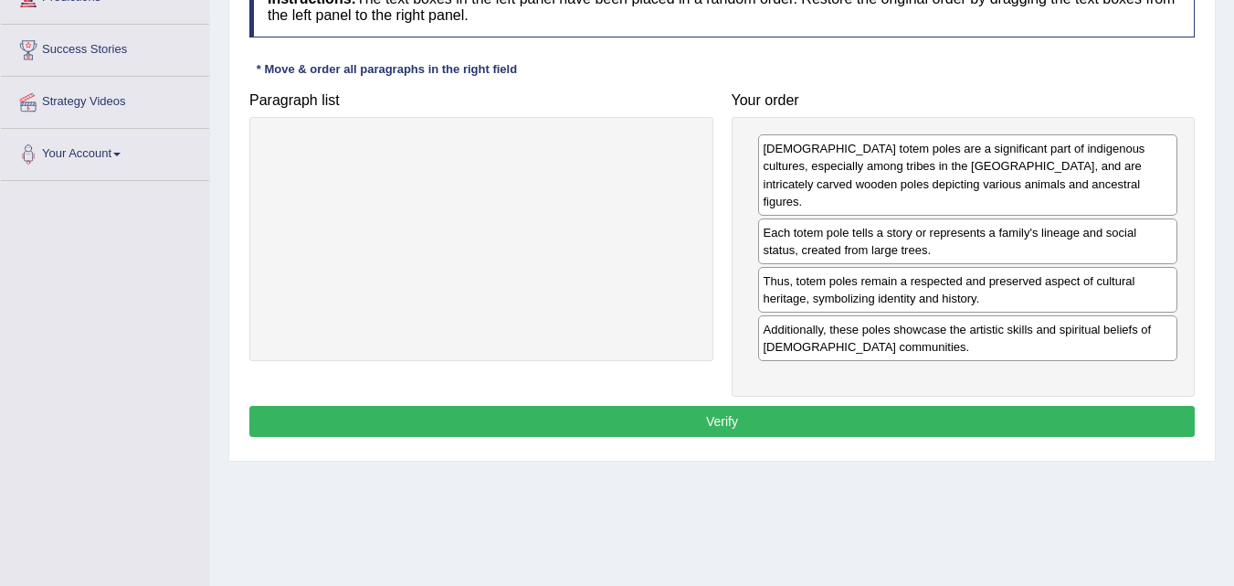
click at [1022, 406] on button "Verify" at bounding box center [722, 421] width 946 height 31
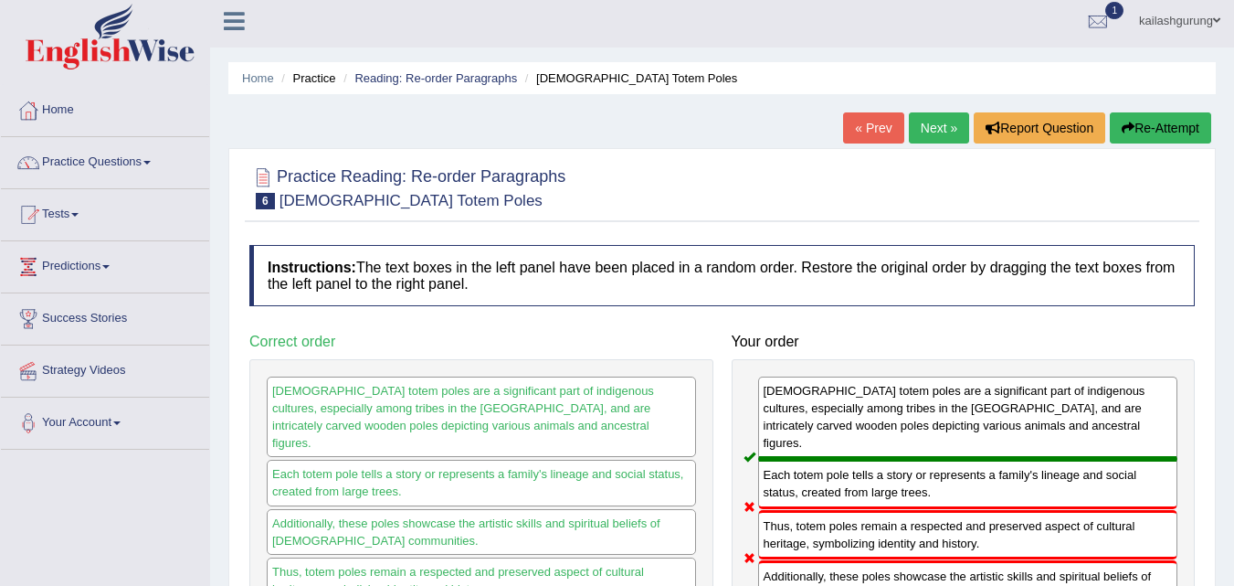
scroll to position [0, 0]
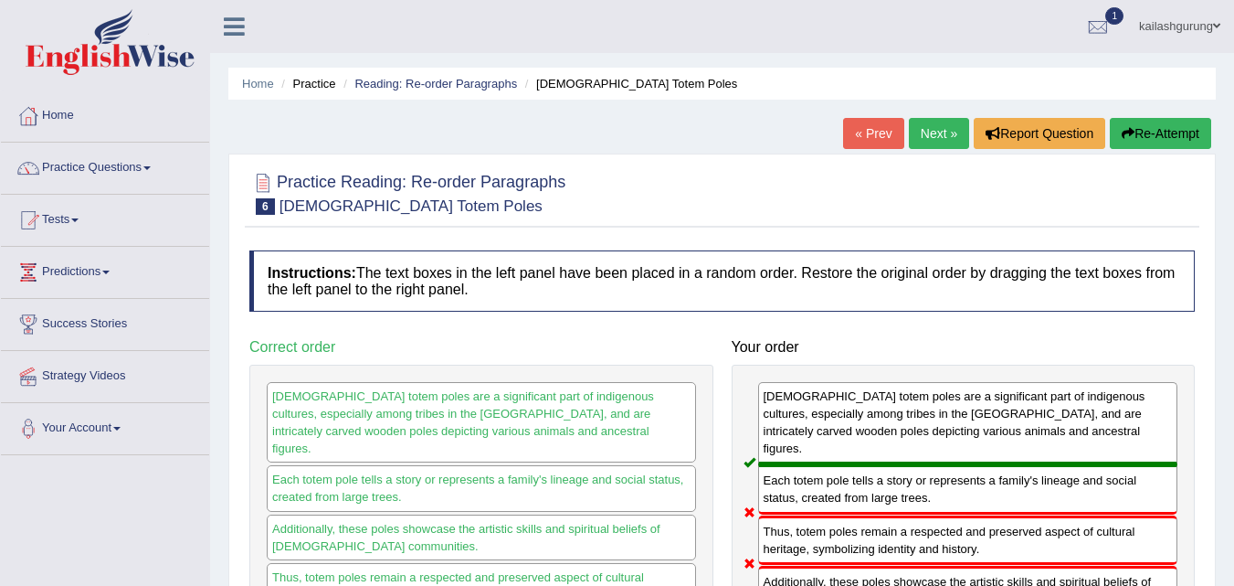
click at [938, 135] on link "Next »" at bounding box center [939, 133] width 60 height 31
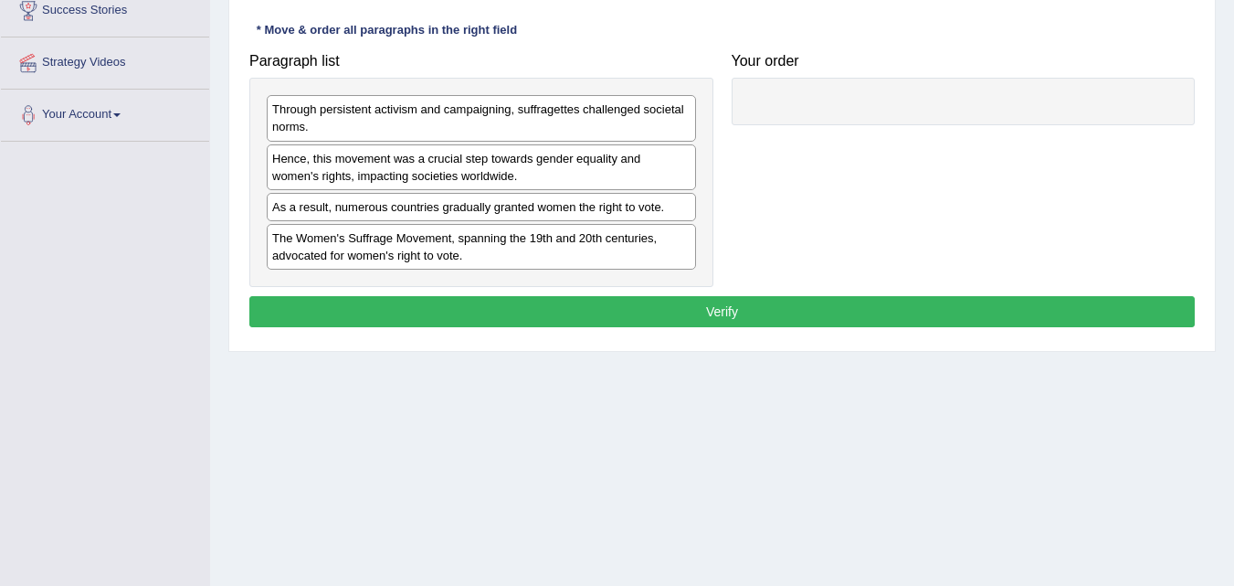
scroll to position [191, 0]
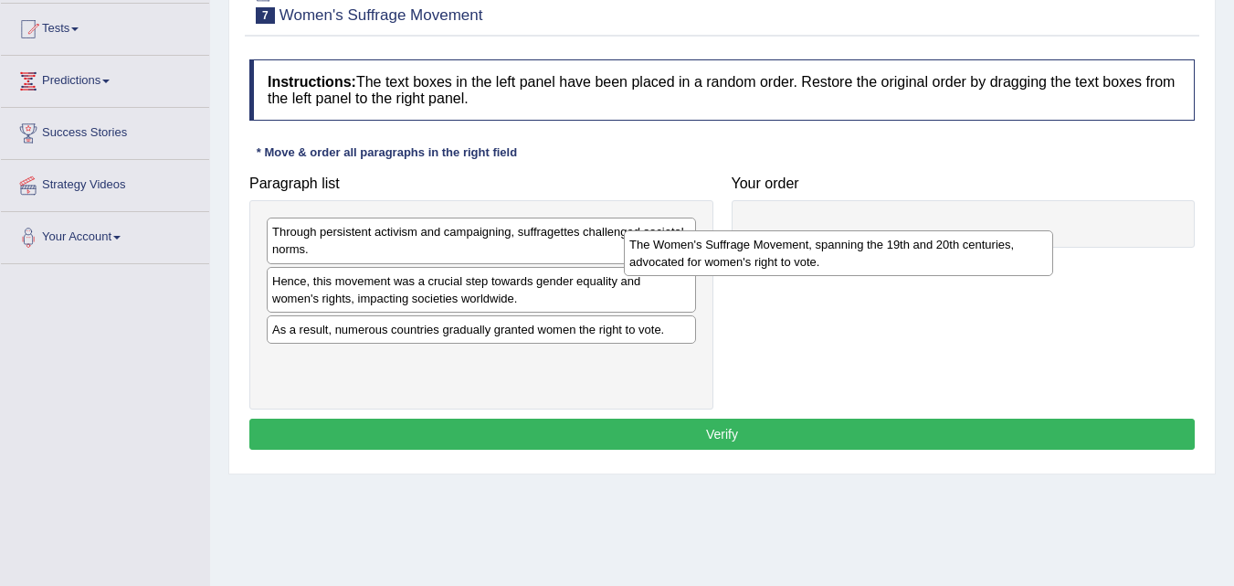
drag, startPoint x: 527, startPoint y: 371, endPoint x: 887, endPoint y: 254, distance: 378.5
click at [887, 254] on div "The Women's Suffrage Movement, spanning the 19th and 20th centuries, advocated …" at bounding box center [838, 253] width 429 height 46
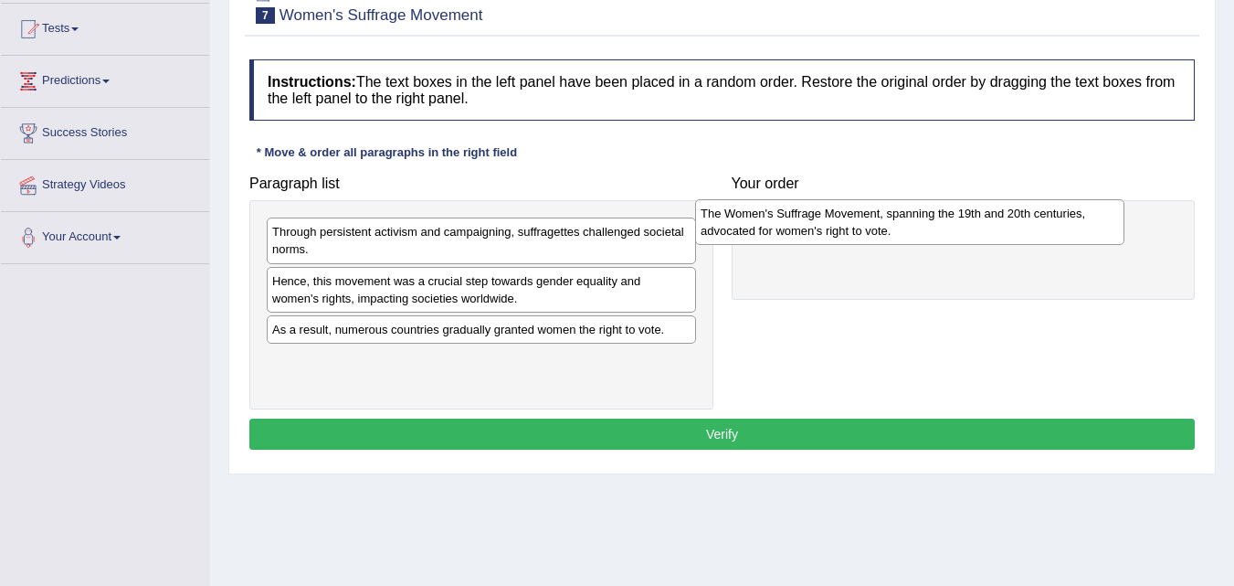
drag, startPoint x: 601, startPoint y: 368, endPoint x: 1030, endPoint y: 221, distance: 453.1
click at [1030, 221] on div "The Women's Suffrage Movement, spanning the 19th and 20th centuries, advocated …" at bounding box center [909, 222] width 429 height 46
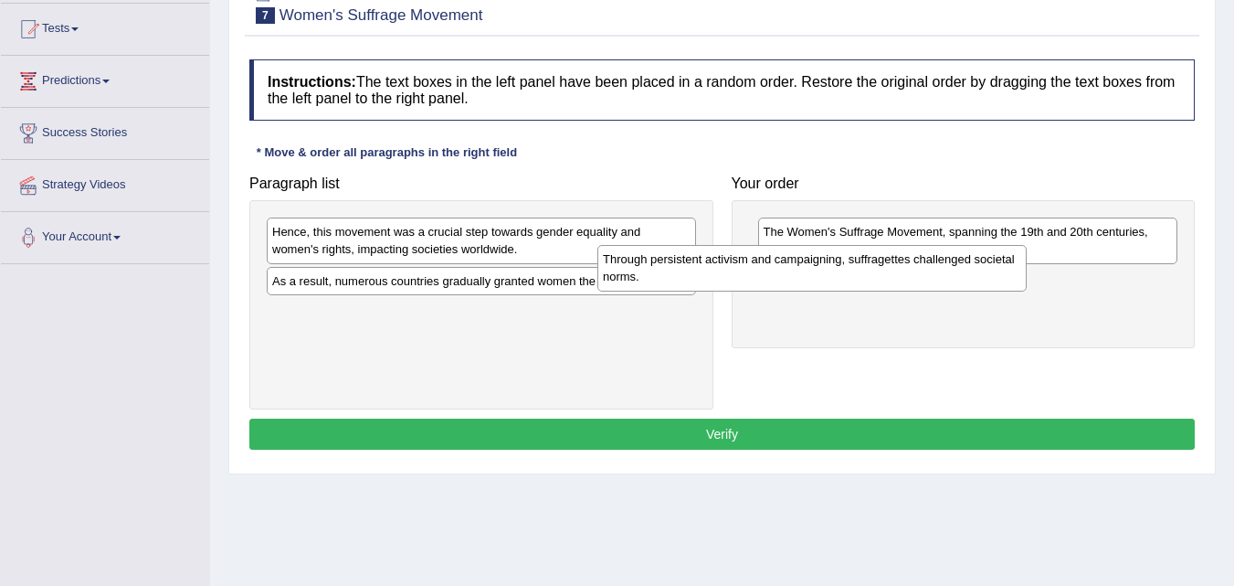
drag, startPoint x: 492, startPoint y: 239, endPoint x: 848, endPoint y: 281, distance: 358.7
click at [848, 281] on div "Through persistent activism and campaigning, suffragettes challenged societal n…" at bounding box center [812, 268] width 429 height 46
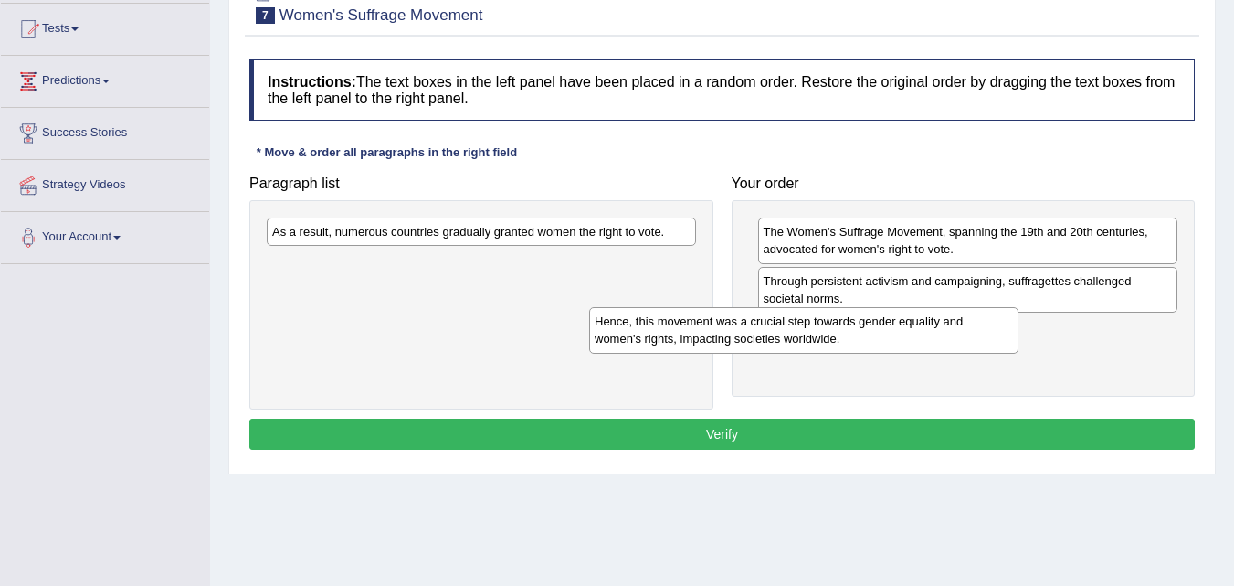
drag, startPoint x: 632, startPoint y: 257, endPoint x: 955, endPoint y: 346, distance: 334.7
click at [955, 346] on div "Hence, this movement was a crucial step towards gender equality and women's rig…" at bounding box center [803, 330] width 429 height 46
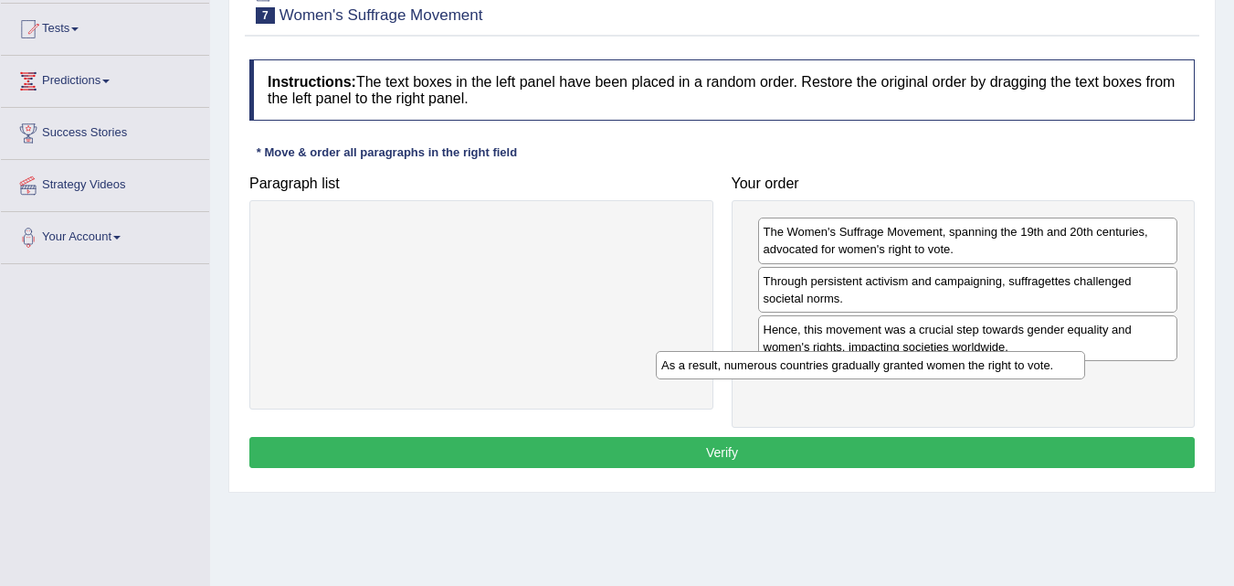
drag, startPoint x: 640, startPoint y: 239, endPoint x: 1075, endPoint y: 386, distance: 458.8
click at [1075, 379] on div "As a result, numerous countries gradually granted women the right to vote." at bounding box center [870, 365] width 429 height 28
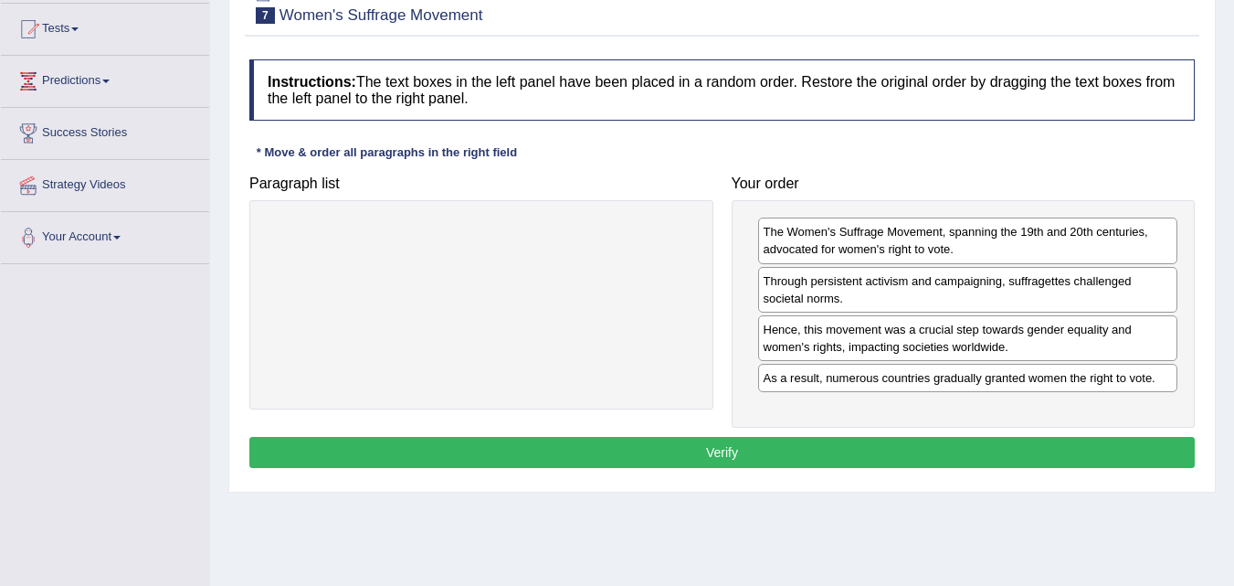
click at [1044, 454] on button "Verify" at bounding box center [722, 452] width 946 height 31
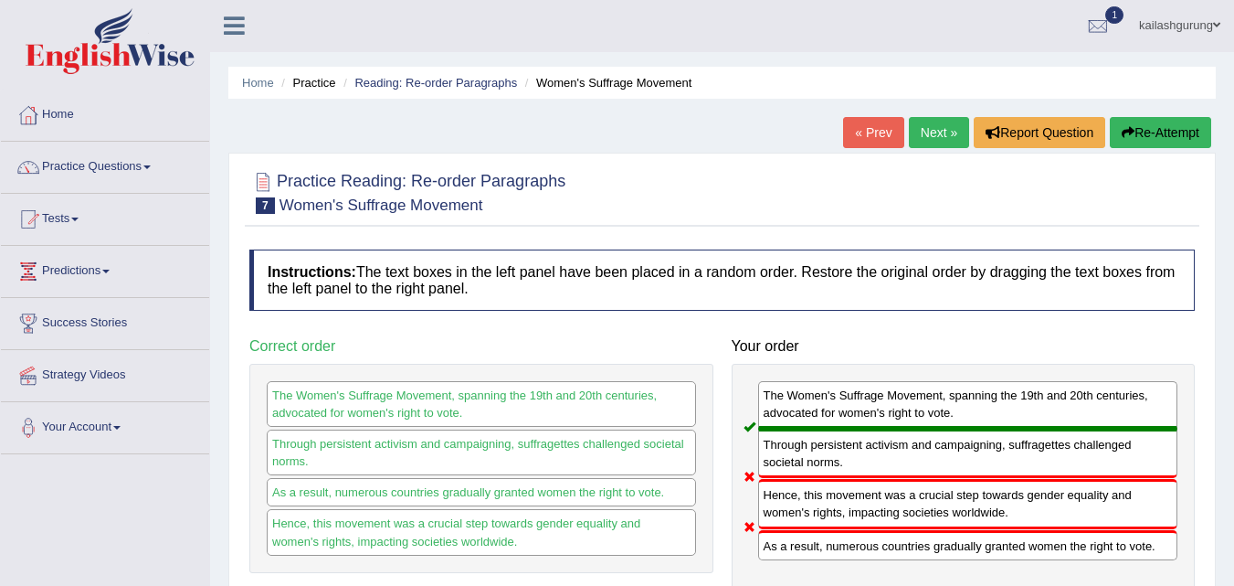
scroll to position [0, 0]
click at [919, 132] on link "Next »" at bounding box center [939, 133] width 60 height 31
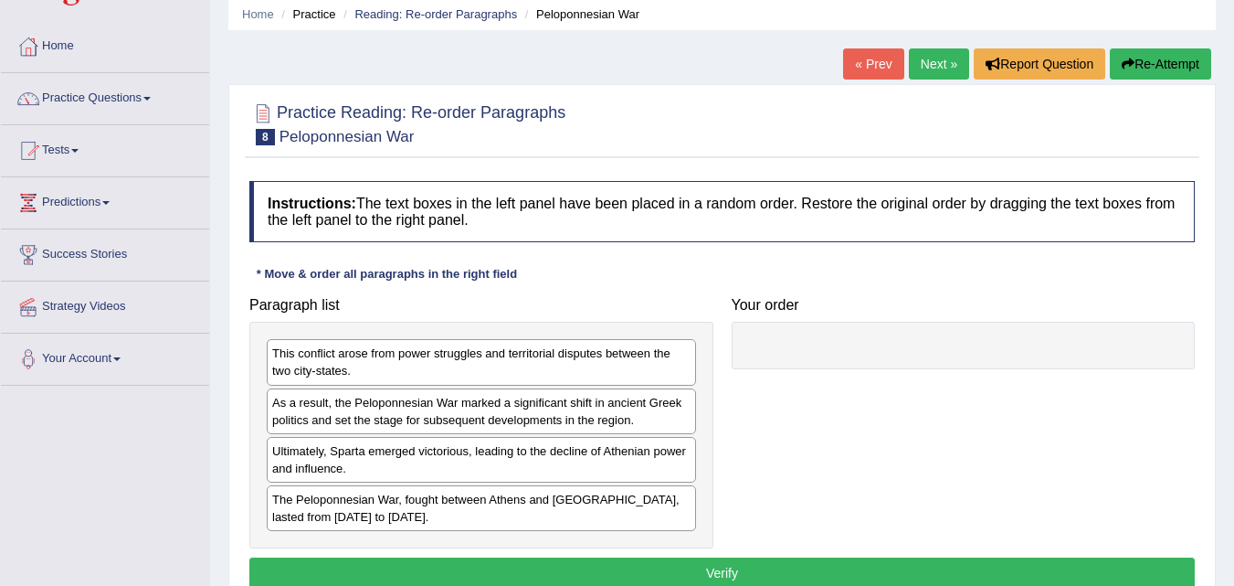
scroll to position [274, 0]
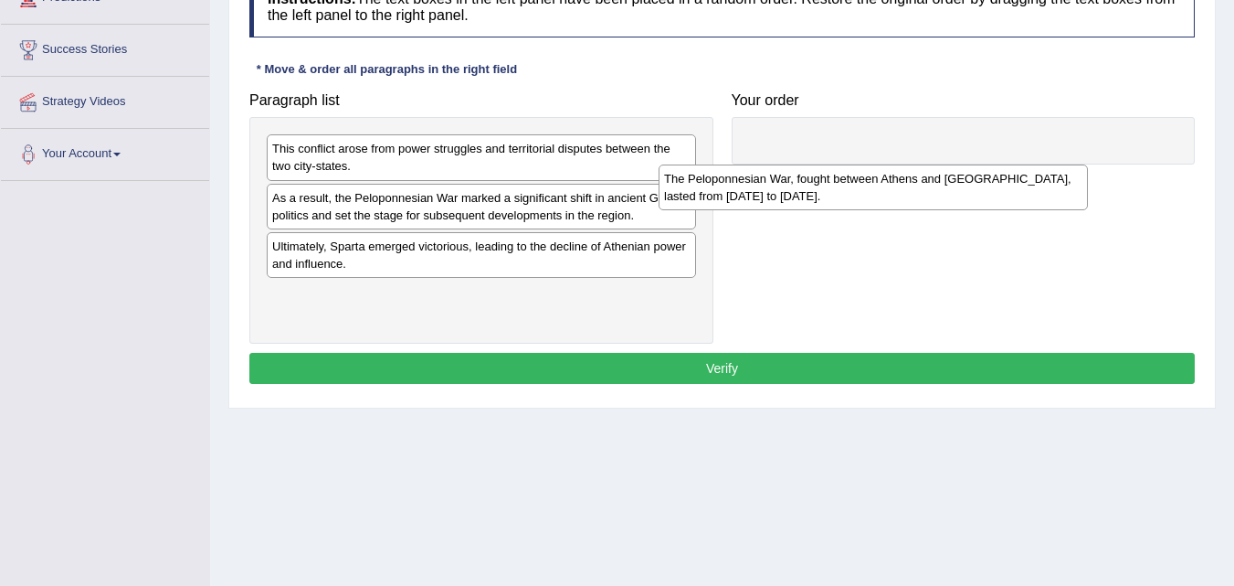
drag, startPoint x: 639, startPoint y: 310, endPoint x: 1032, endPoint y: 191, distance: 410.5
click at [1032, 191] on div "The Peloponnesian War, fought between Athens and [GEOGRAPHIC_DATA], lasted from…" at bounding box center [873, 187] width 429 height 46
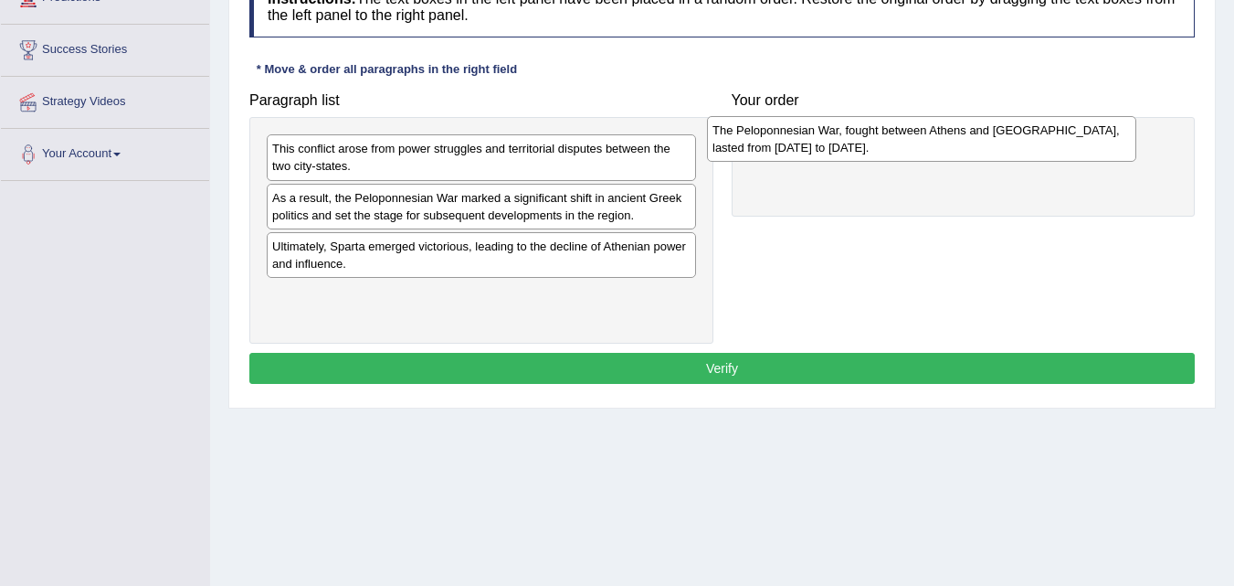
drag, startPoint x: 457, startPoint y: 314, endPoint x: 899, endPoint y: 147, distance: 472.8
click at [899, 147] on div "The Peloponnesian War, fought between Athens and Sparta, lasted from 431 to 404…" at bounding box center [921, 139] width 429 height 46
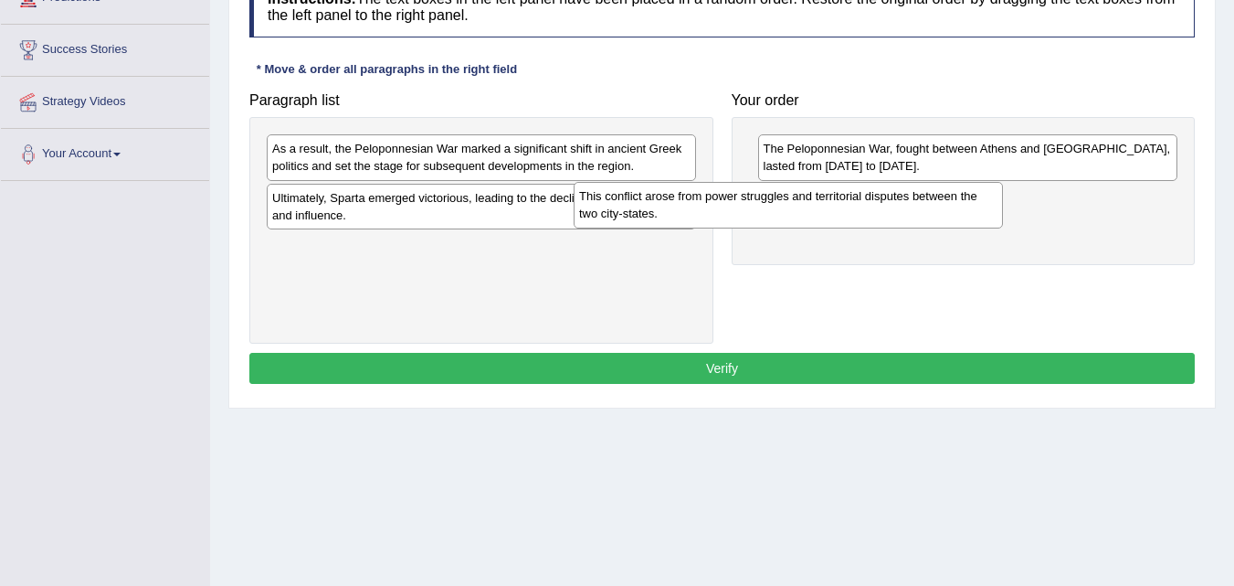
drag, startPoint x: 439, startPoint y: 166, endPoint x: 746, endPoint y: 214, distance: 310.7
click at [746, 214] on div "This conflict arose from power struggles and territorial disputes between the t…" at bounding box center [788, 205] width 429 height 46
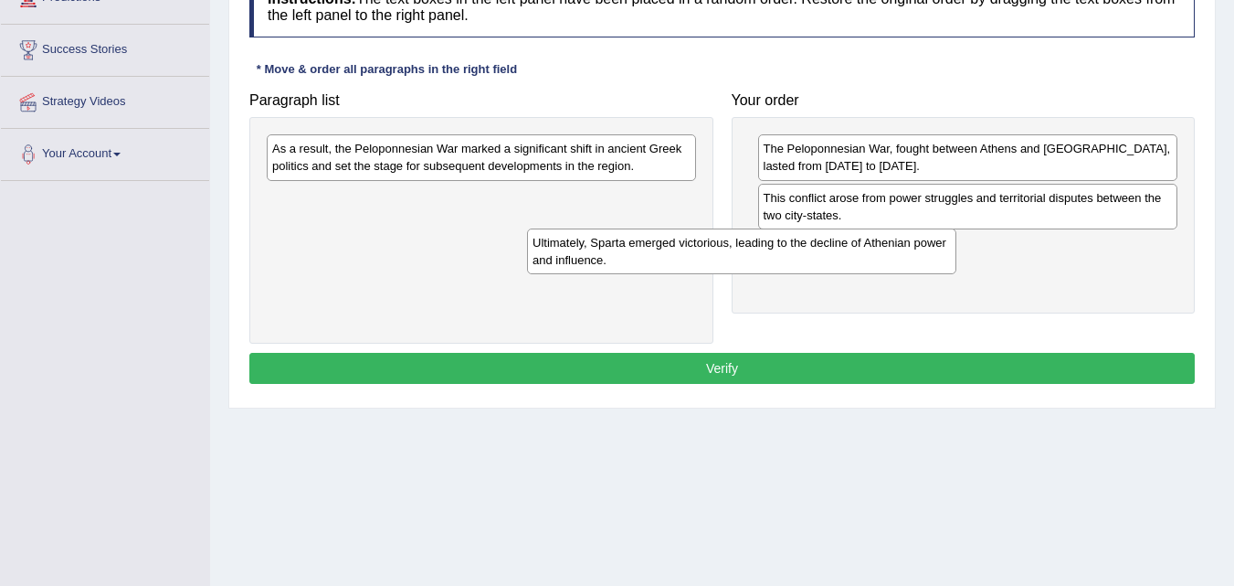
drag, startPoint x: 591, startPoint y: 213, endPoint x: 873, endPoint y: 258, distance: 285.9
click at [873, 258] on div "Ultimately, Sparta emerged victorious, leading to the decline of Athenian power…" at bounding box center [741, 251] width 429 height 46
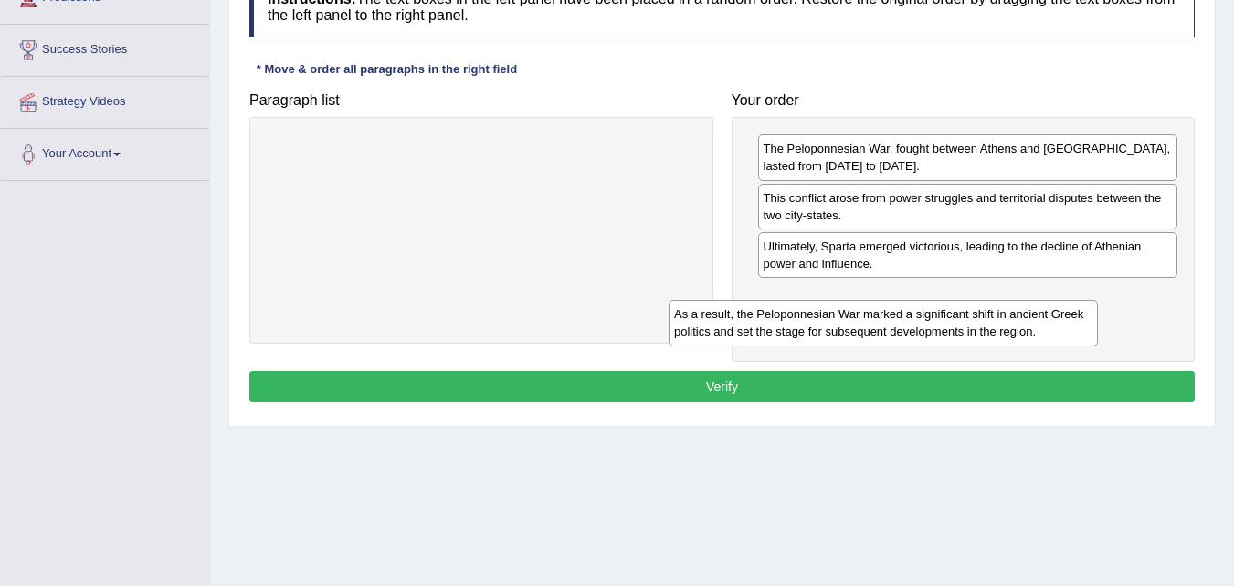
drag, startPoint x: 529, startPoint y: 164, endPoint x: 942, endPoint y: 324, distance: 442.9
click at [942, 324] on div "As a result, the Peloponnesian War marked a significant shift in ancient Greek …" at bounding box center [883, 323] width 429 height 46
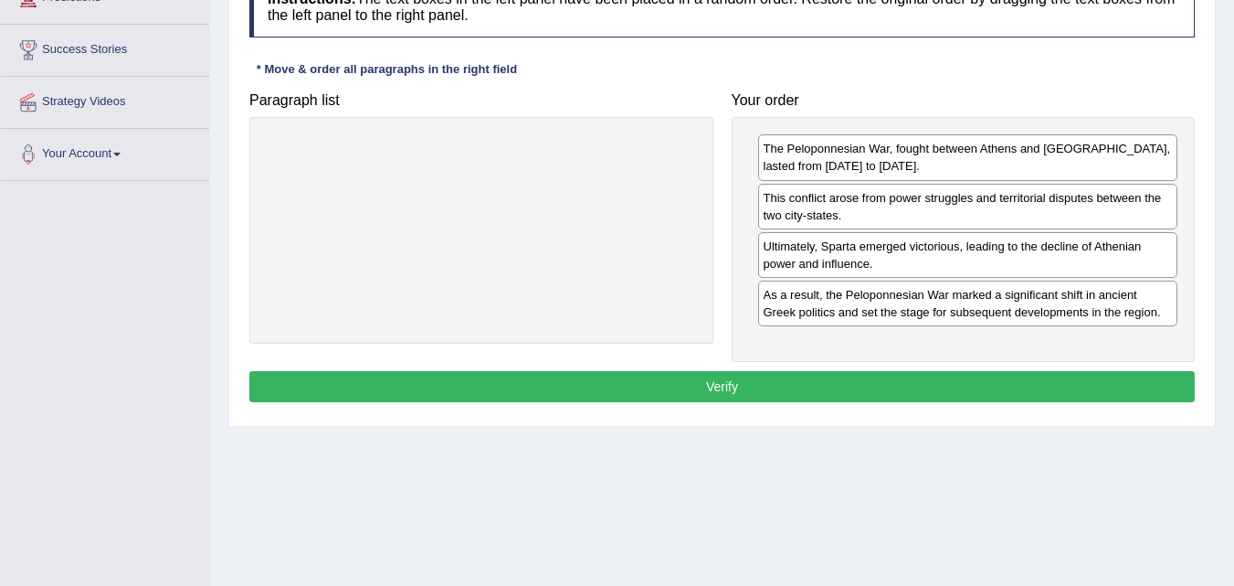
click at [905, 381] on button "Verify" at bounding box center [722, 386] width 946 height 31
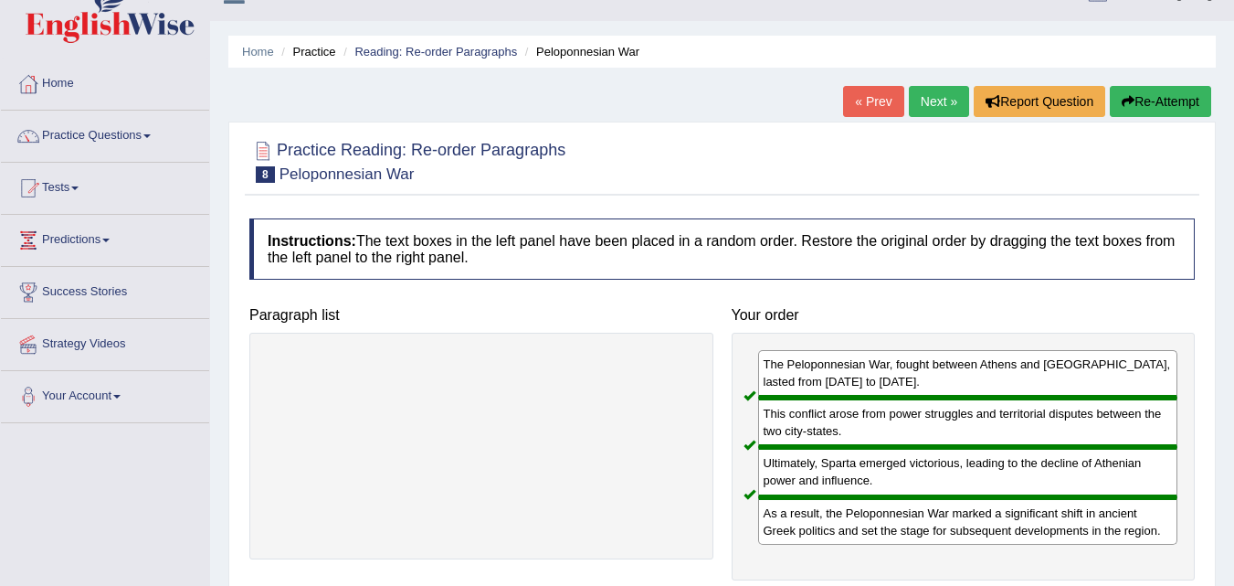
scroll to position [0, 0]
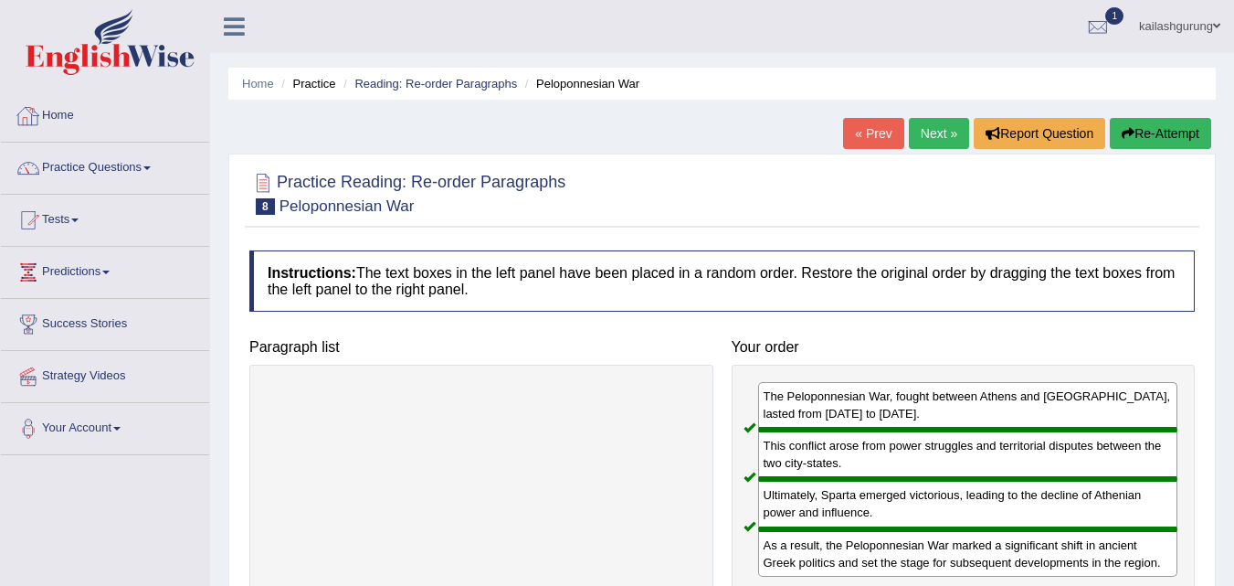
click at [76, 108] on link "Home" at bounding box center [105, 113] width 208 height 46
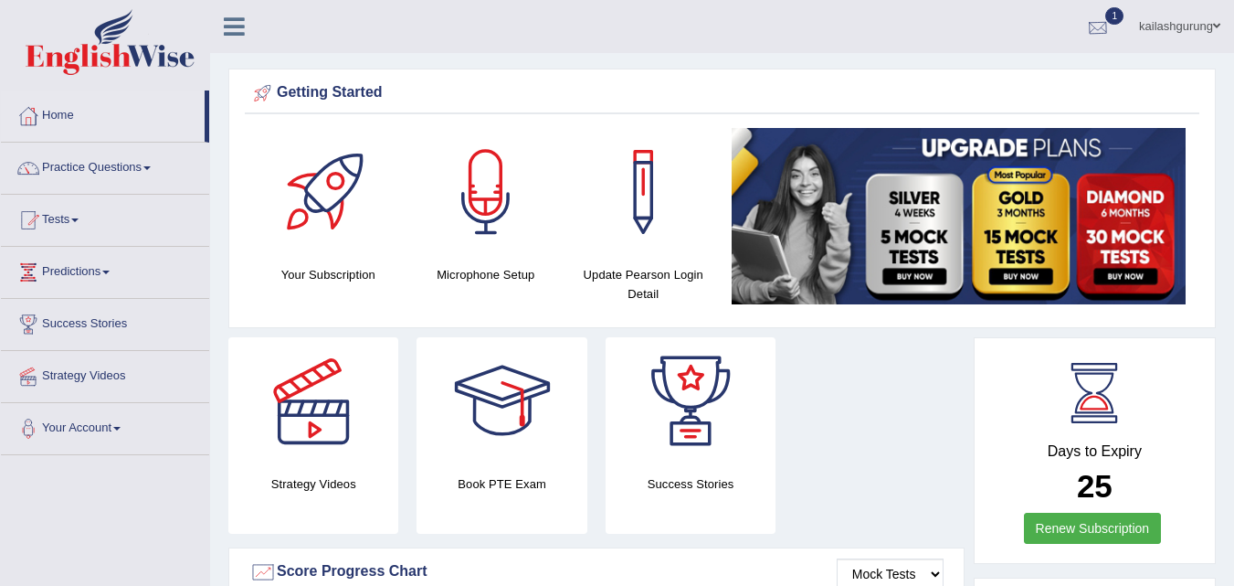
click at [1085, 33] on div at bounding box center [1098, 27] width 27 height 27
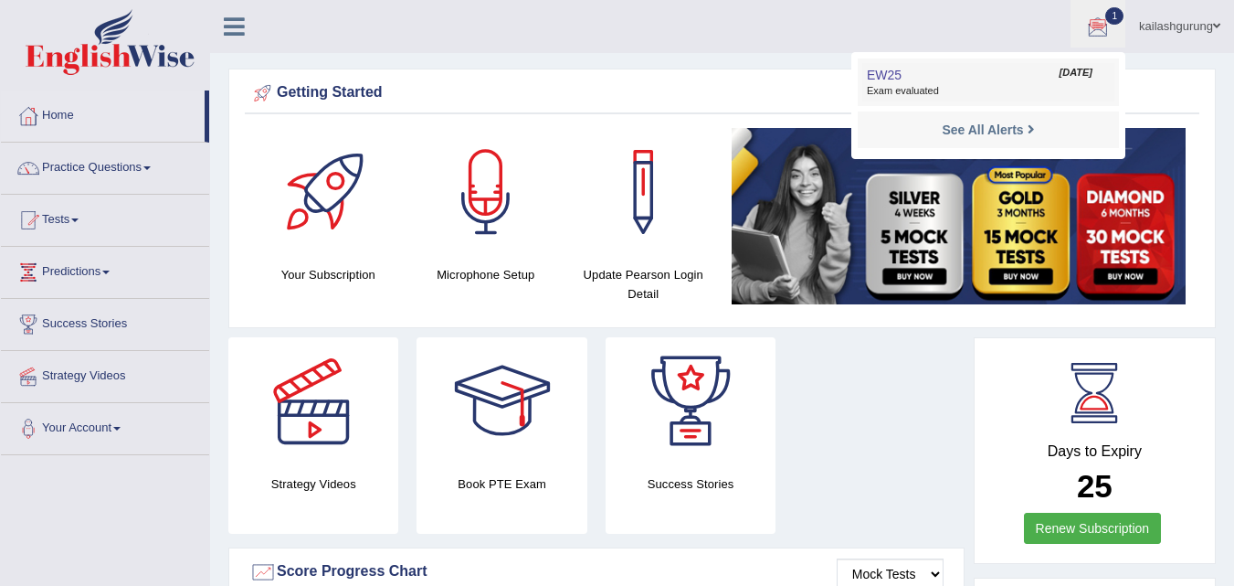
click at [974, 77] on link "EW25 [DATE] Exam evaluated" at bounding box center [989, 82] width 252 height 38
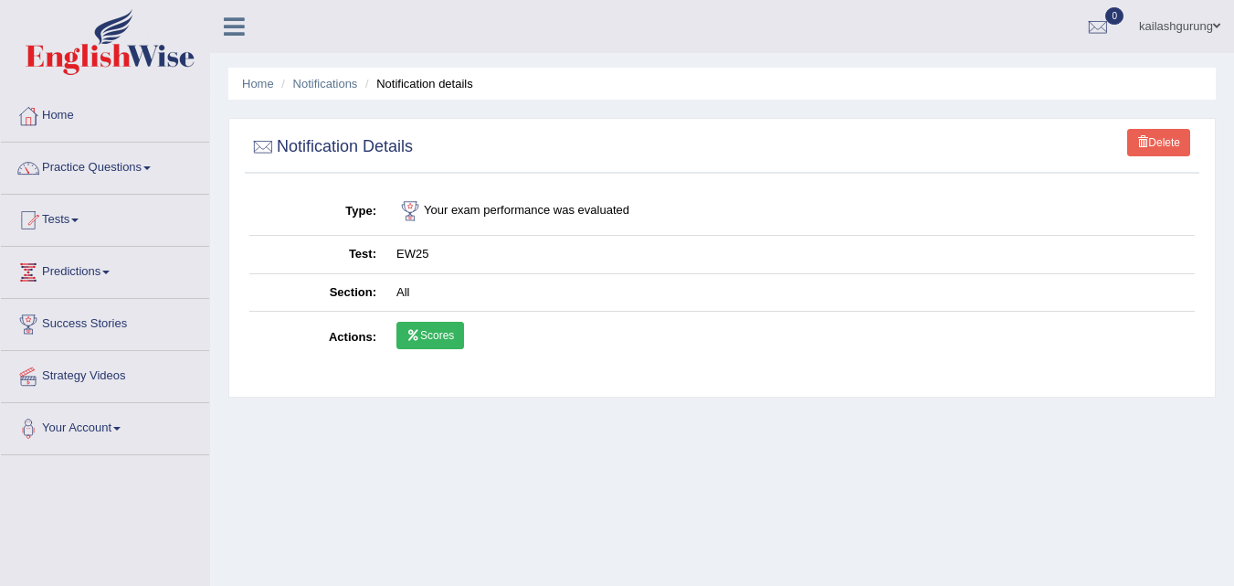
click at [410, 340] on icon at bounding box center [414, 335] width 14 height 11
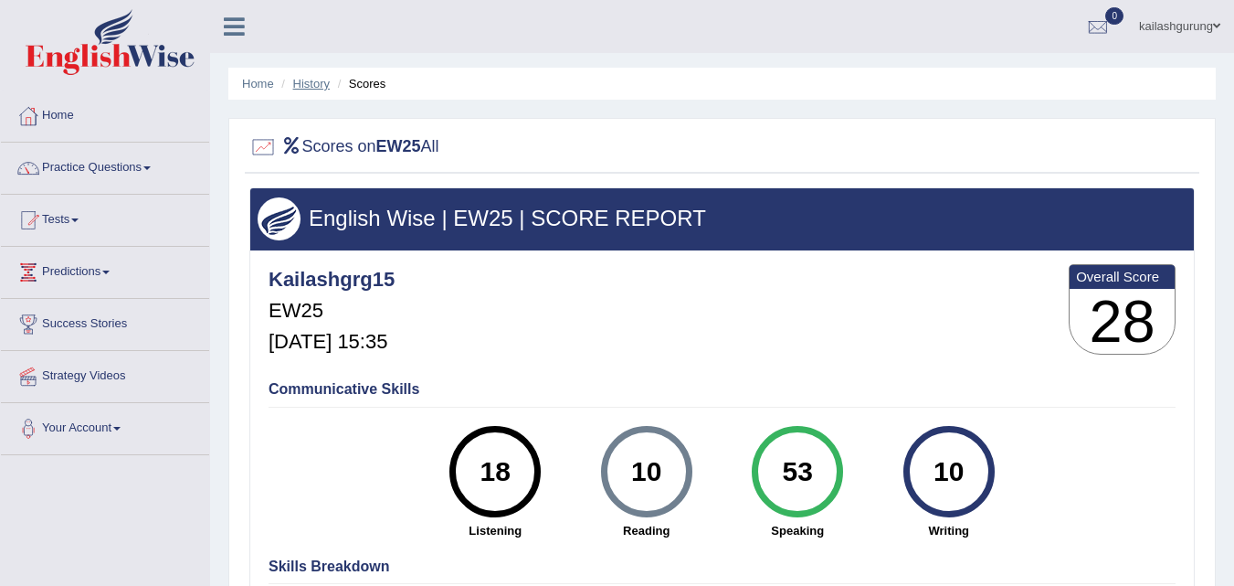
click at [308, 84] on link "History" at bounding box center [311, 84] width 37 height 14
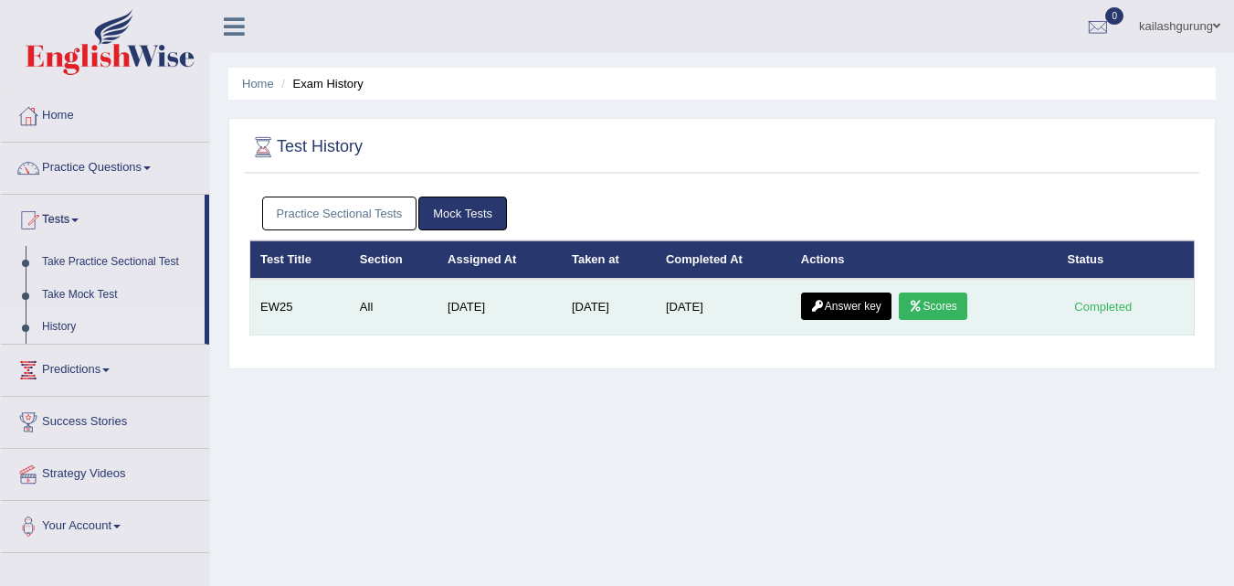
click at [852, 312] on link "Answer key" at bounding box center [846, 305] width 90 height 27
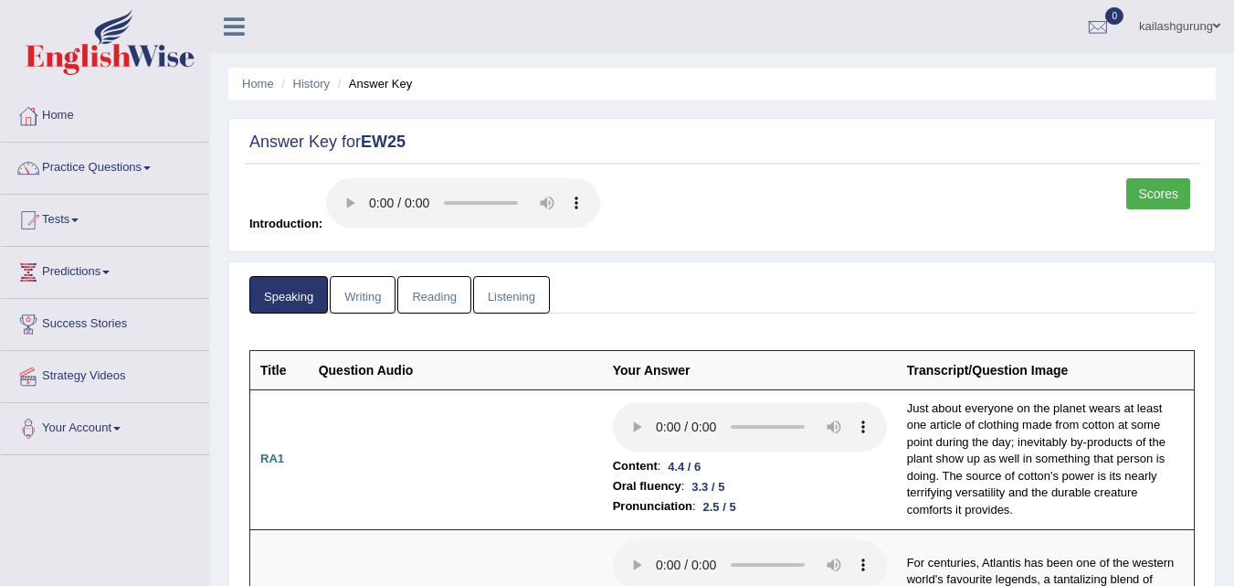
click at [357, 287] on link "Writing" at bounding box center [363, 294] width 66 height 37
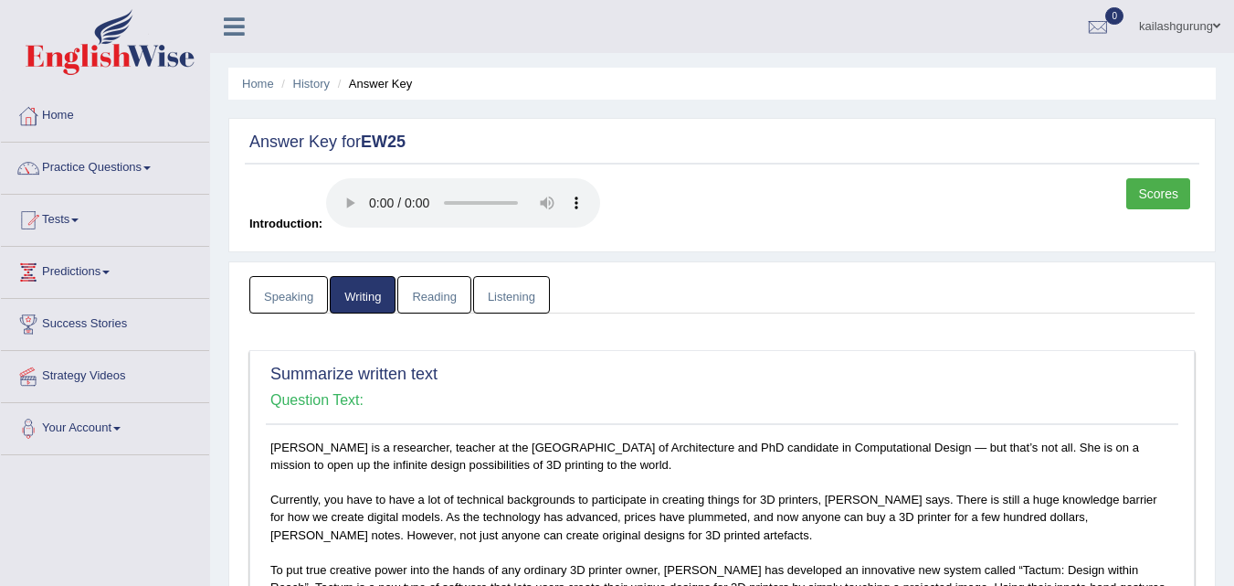
click at [431, 302] on link "Reading" at bounding box center [433, 294] width 73 height 37
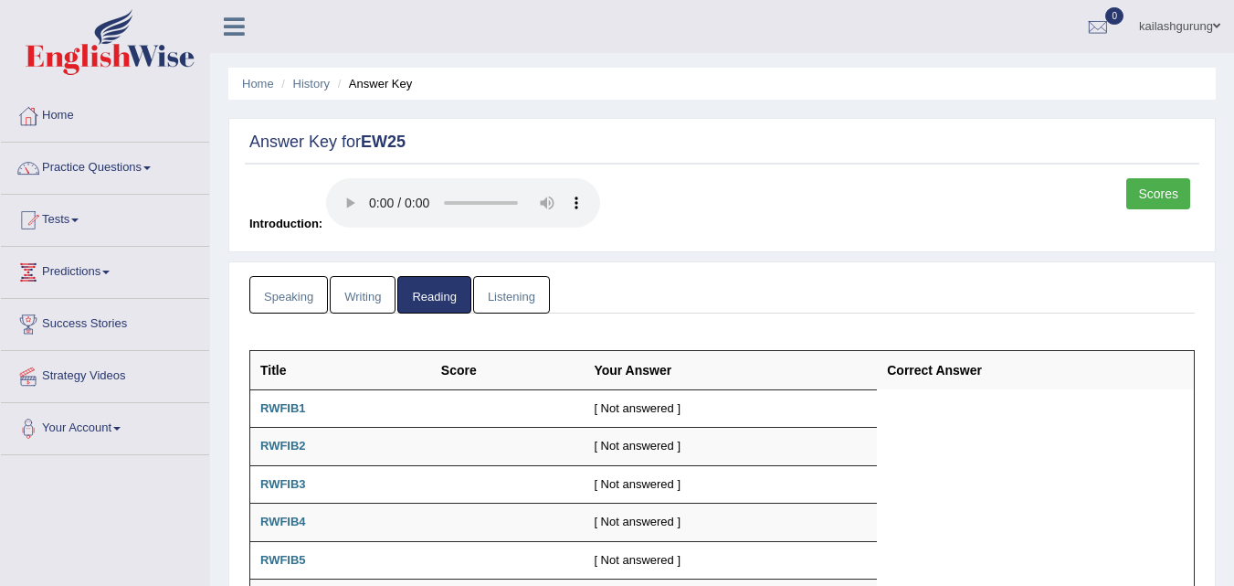
click at [481, 298] on link "Listening" at bounding box center [511, 294] width 77 height 37
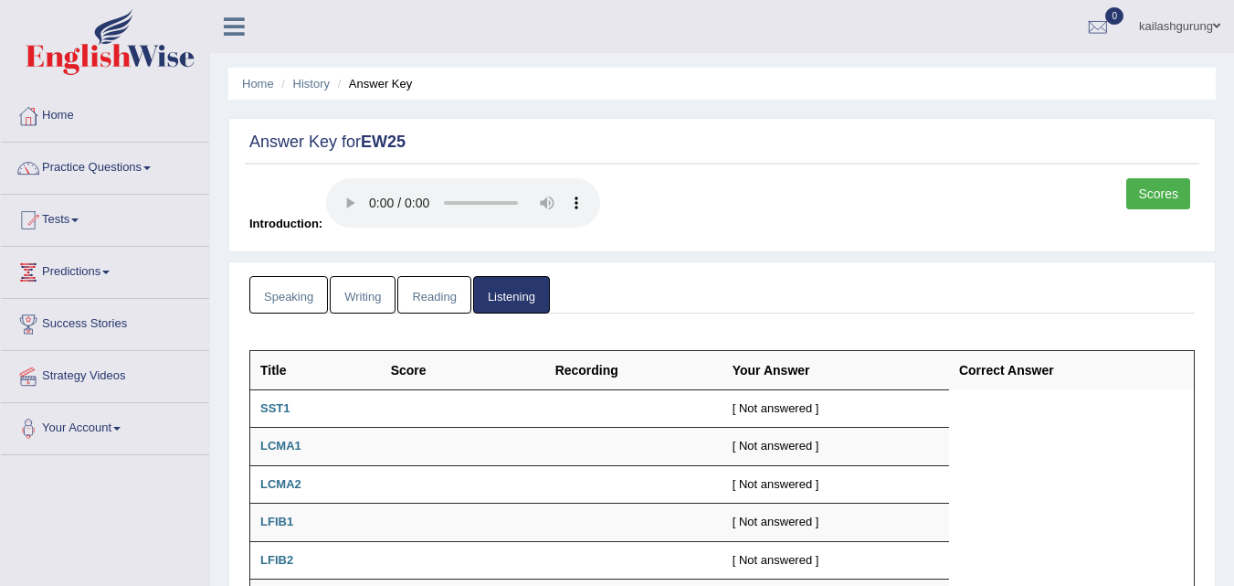
click at [355, 296] on link "Writing" at bounding box center [363, 294] width 66 height 37
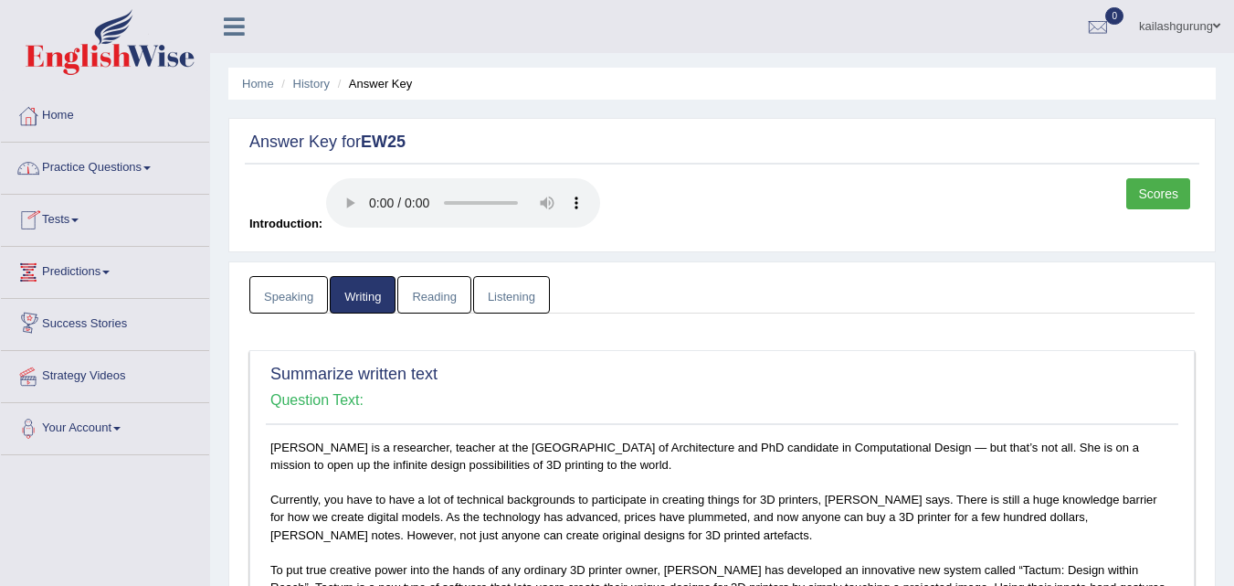
click at [281, 306] on link "Speaking" at bounding box center [288, 294] width 79 height 37
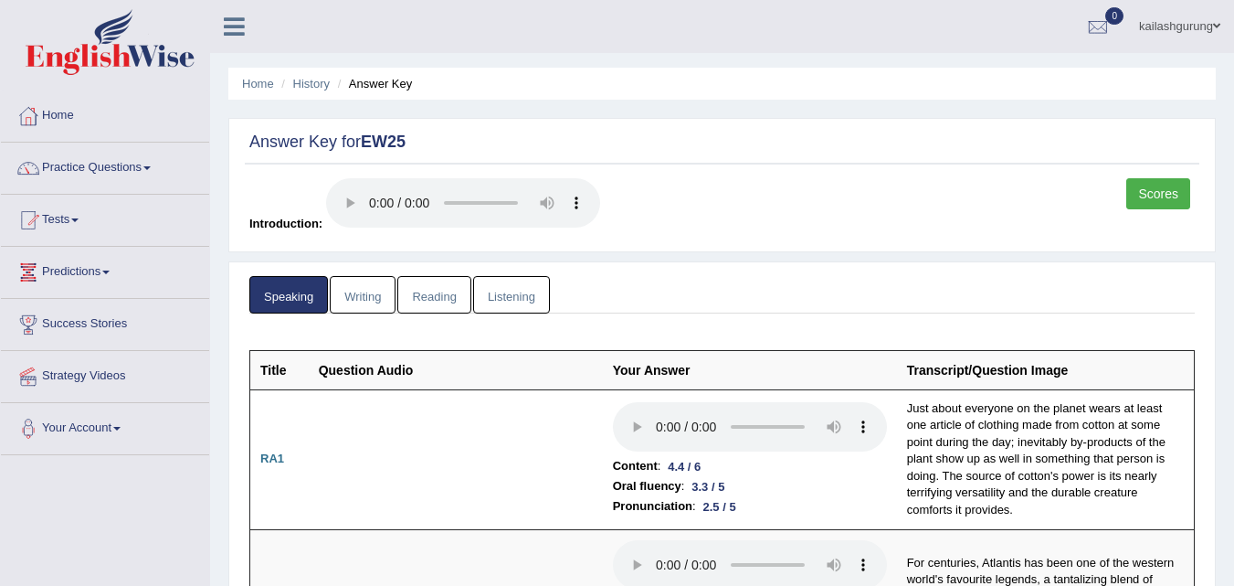
click at [371, 292] on link "Writing" at bounding box center [363, 294] width 66 height 37
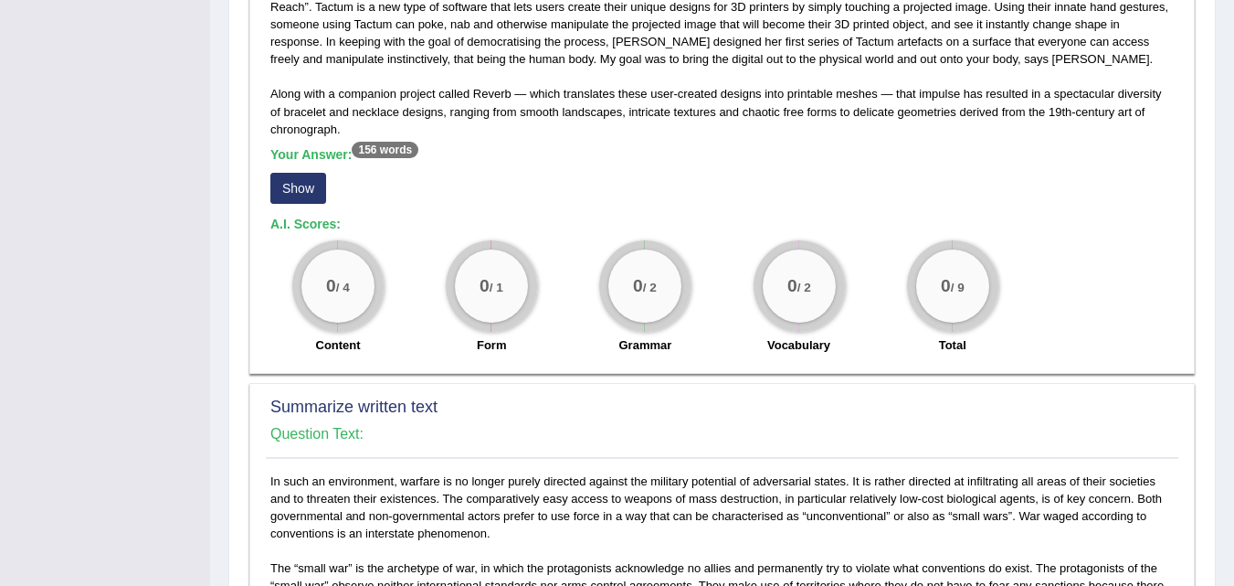
scroll to position [668, 0]
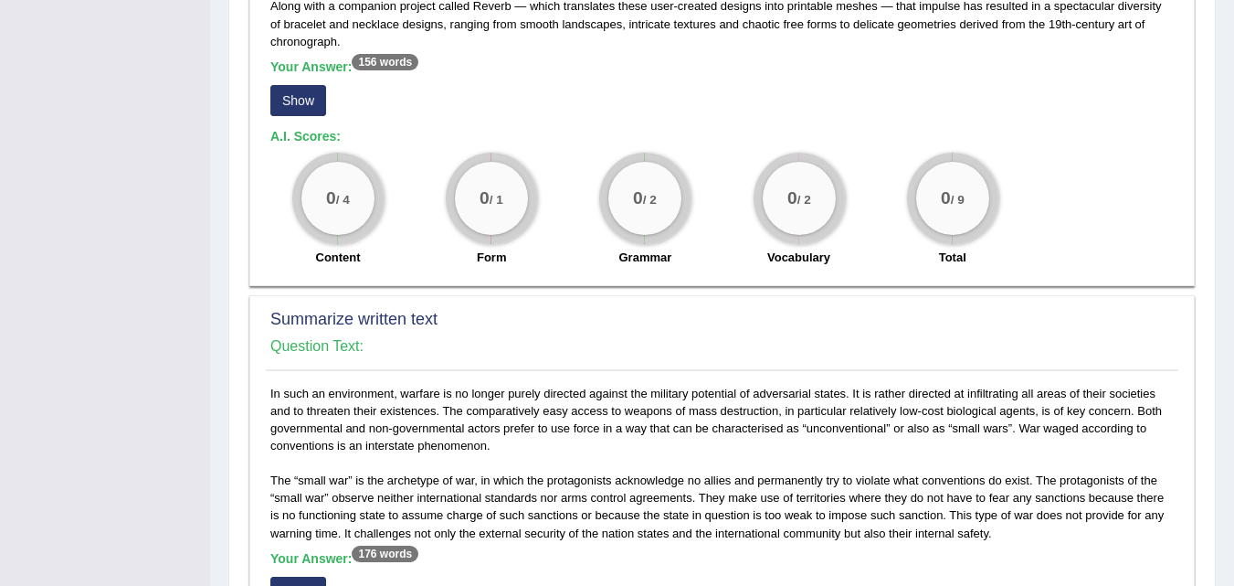
click at [291, 97] on button "Show" at bounding box center [298, 100] width 56 height 31
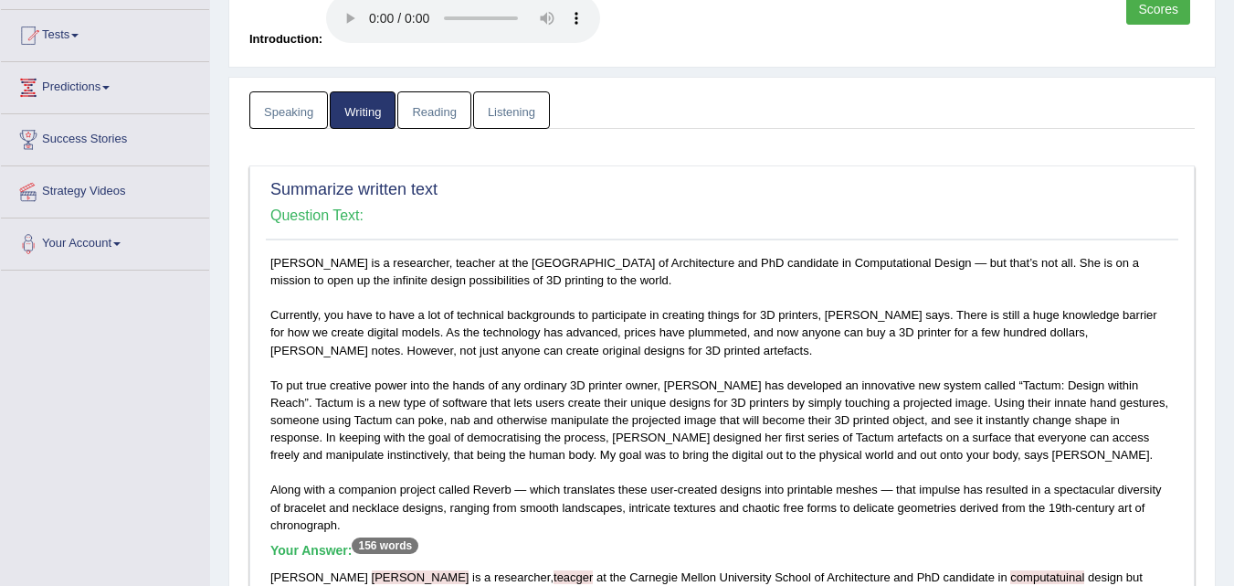
scroll to position [41, 0]
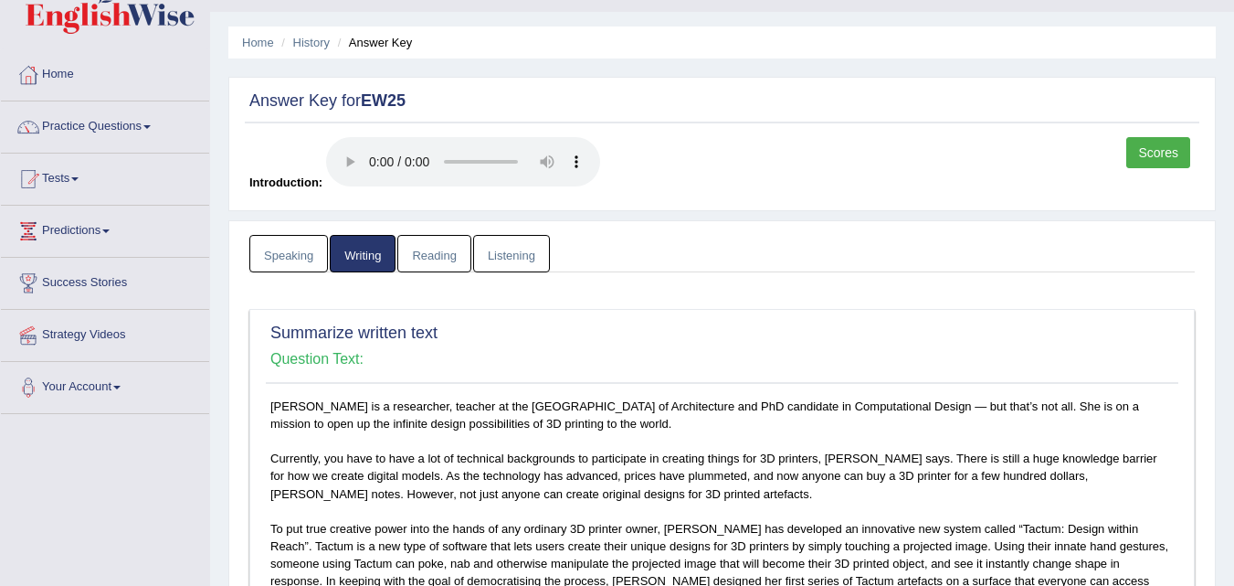
drag, startPoint x: 290, startPoint y: 36, endPoint x: 291, endPoint y: 48, distance: 11.9
click at [290, 40] on li "History" at bounding box center [303, 42] width 53 height 17
click at [291, 49] on li "History" at bounding box center [303, 42] width 53 height 17
click at [302, 49] on li "History" at bounding box center [303, 42] width 53 height 17
click at [321, 41] on link "History" at bounding box center [311, 43] width 37 height 14
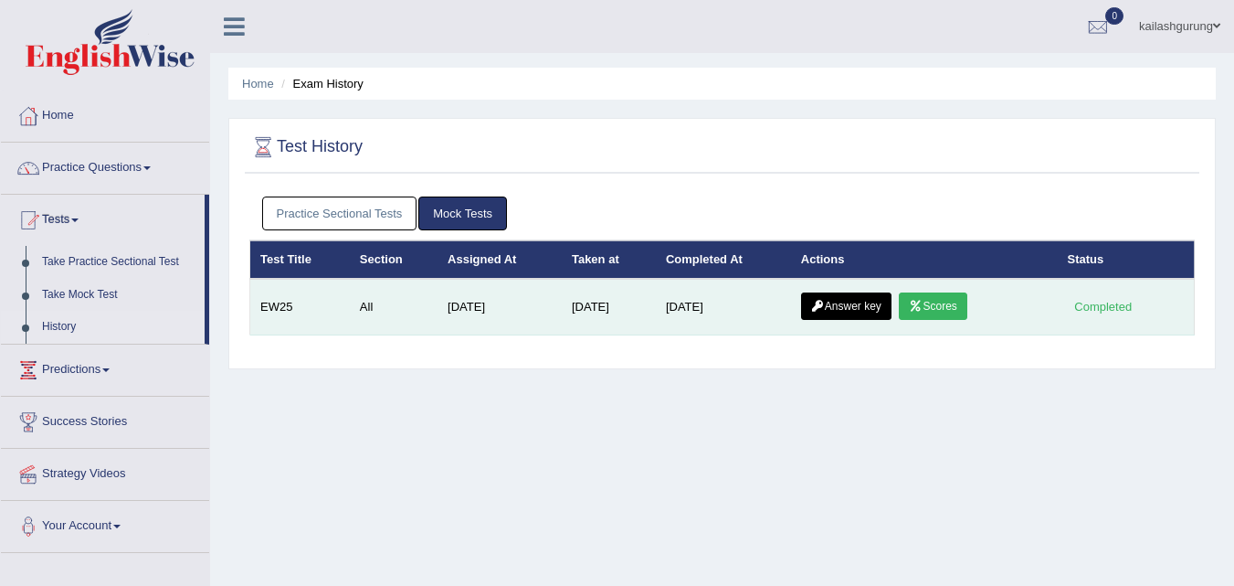
click at [967, 307] on link "Scores" at bounding box center [933, 305] width 68 height 27
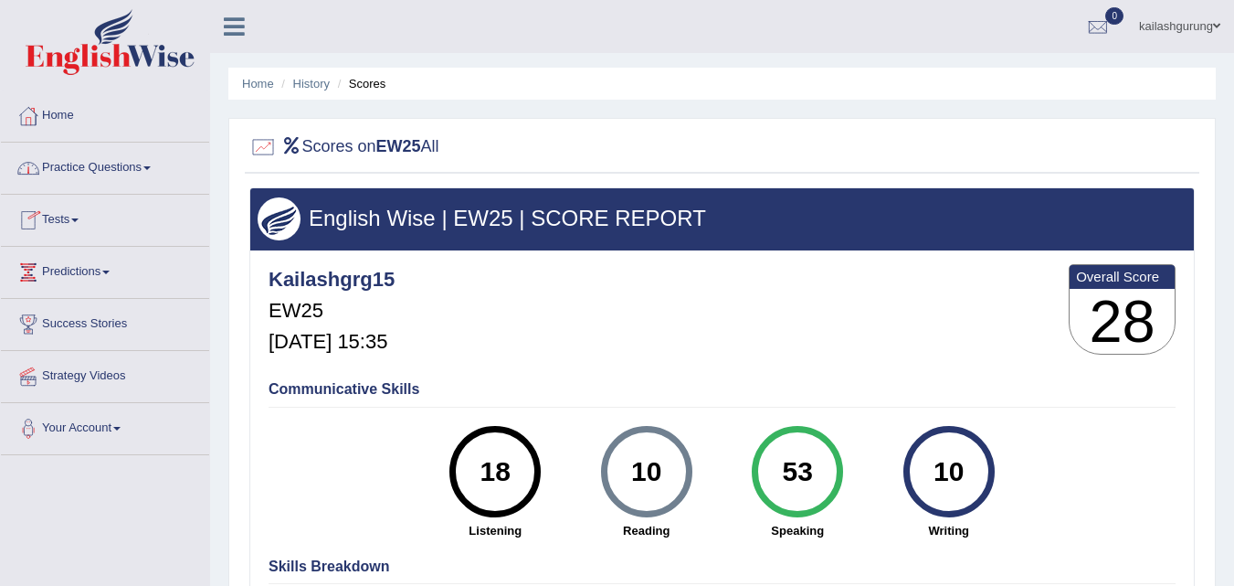
click at [89, 166] on link "Practice Questions" at bounding box center [105, 166] width 208 height 46
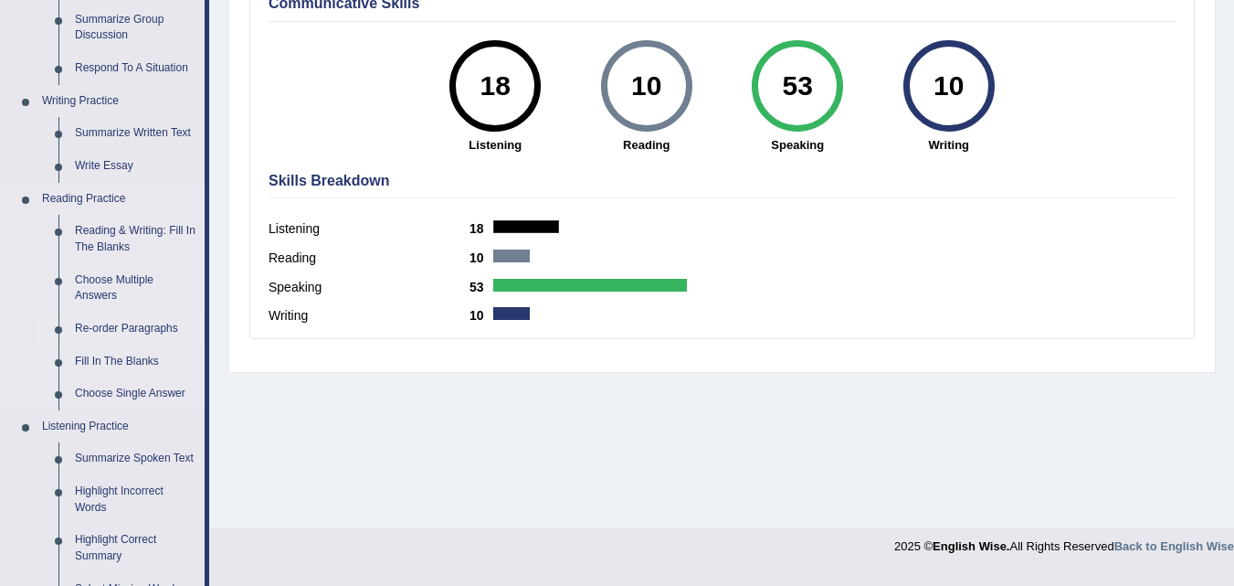
scroll to position [365, 0]
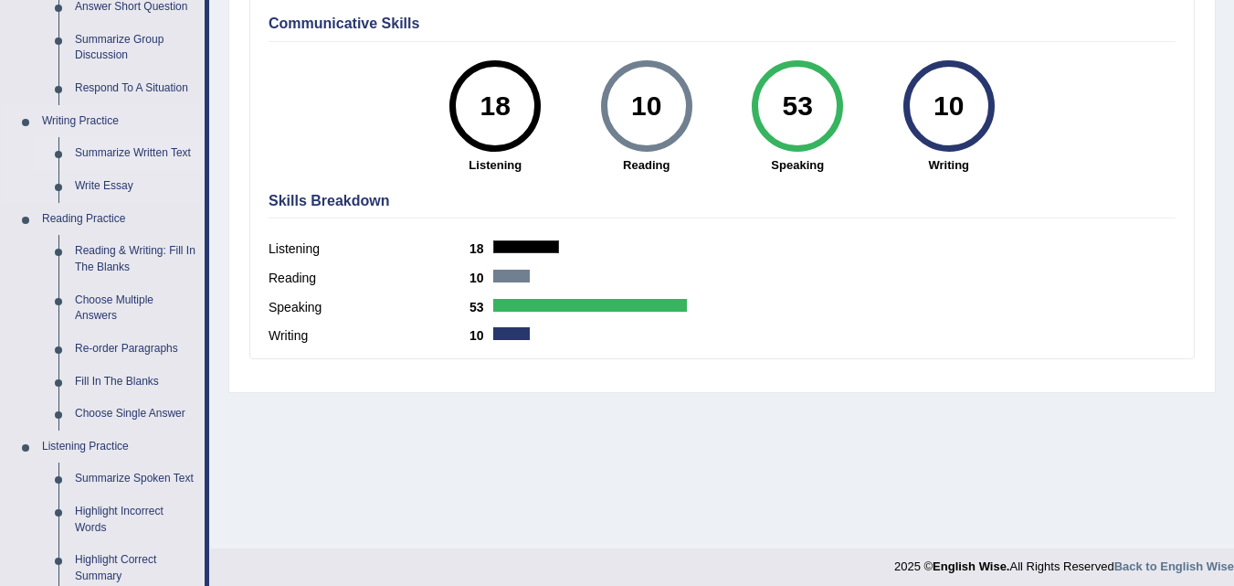
click at [115, 151] on link "Summarize Written Text" at bounding box center [136, 153] width 138 height 33
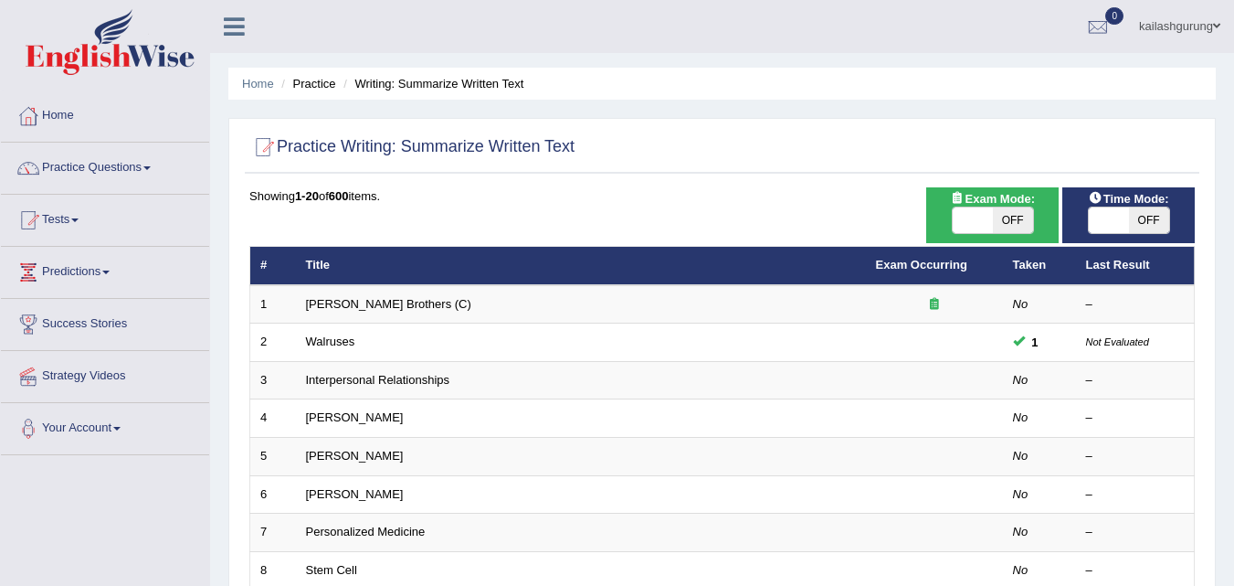
scroll to position [91, 0]
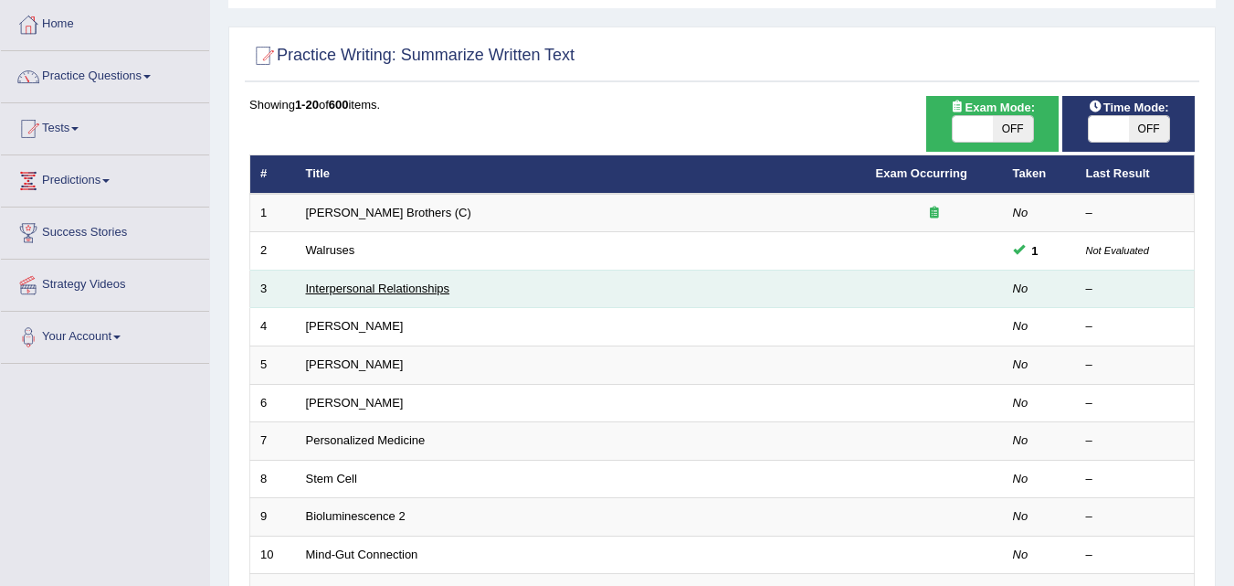
click at [376, 291] on link "Interpersonal Relationships" at bounding box center [378, 288] width 144 height 14
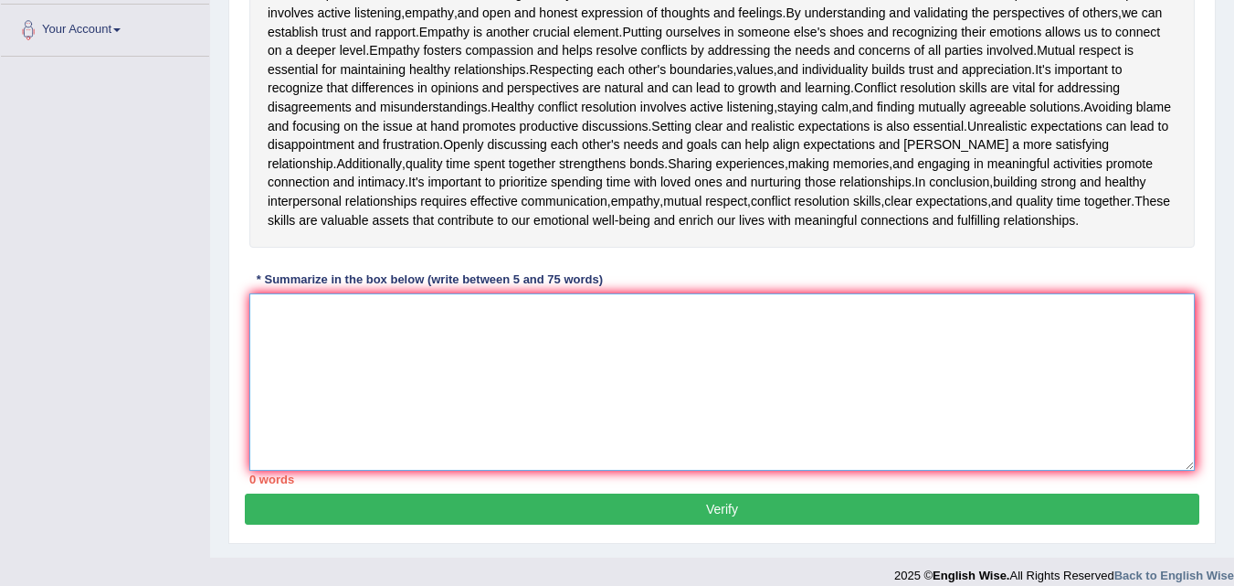
click at [380, 323] on textarea at bounding box center [722, 381] width 946 height 177
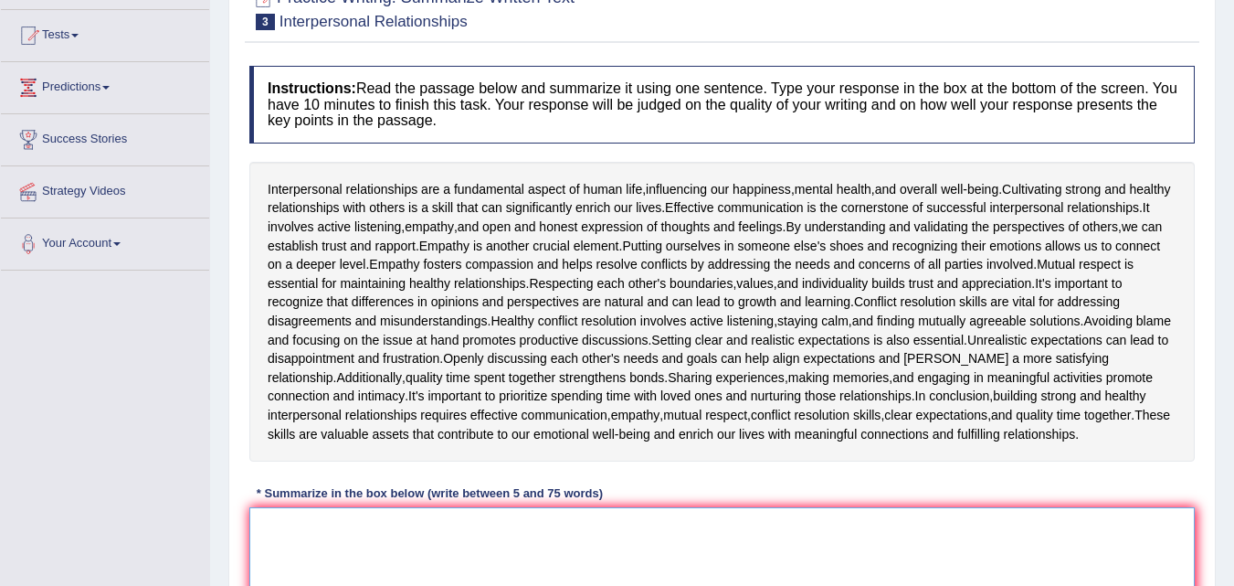
scroll to position [216, 0]
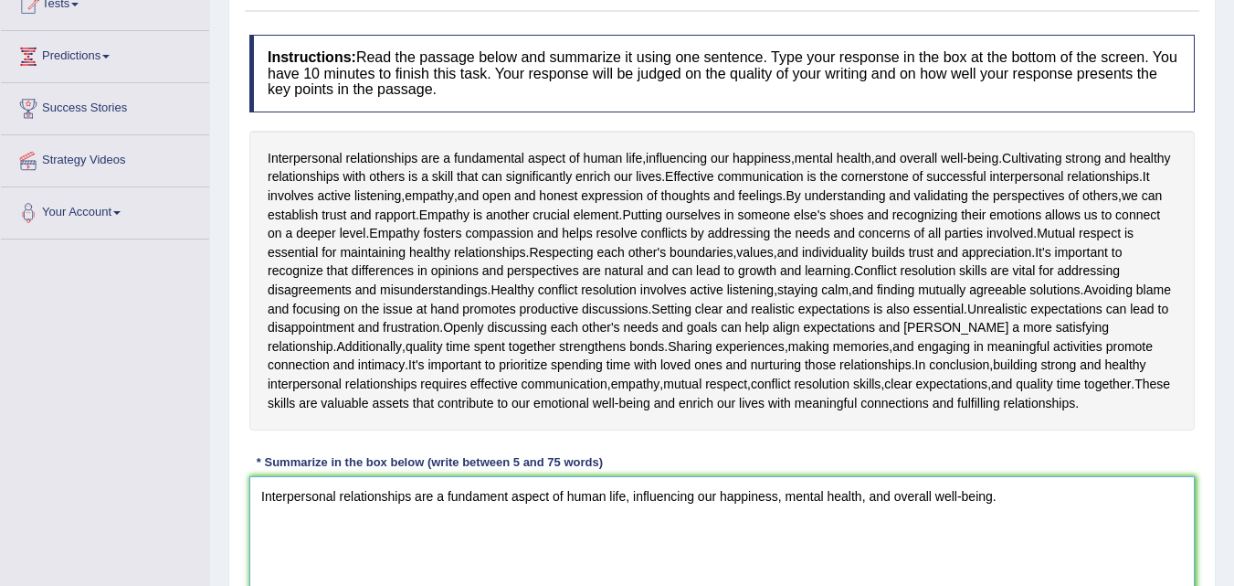
click at [410, 513] on textarea "Interpersonal relationships are a fundament aspect of human life, influencing o…" at bounding box center [722, 564] width 946 height 177
click at [510, 510] on textarea "Interpersonal connections are a fundament aspect of human life, influencing our…" at bounding box center [722, 564] width 946 height 177
click at [996, 514] on textarea "Interpersonal connections are a fundamental aspect of human life, influencing o…" at bounding box center [722, 564] width 946 height 177
click at [1011, 515] on textarea "Interpersonal connections are a fundamental aspect of human life, influencing o…" at bounding box center [722, 564] width 946 height 177
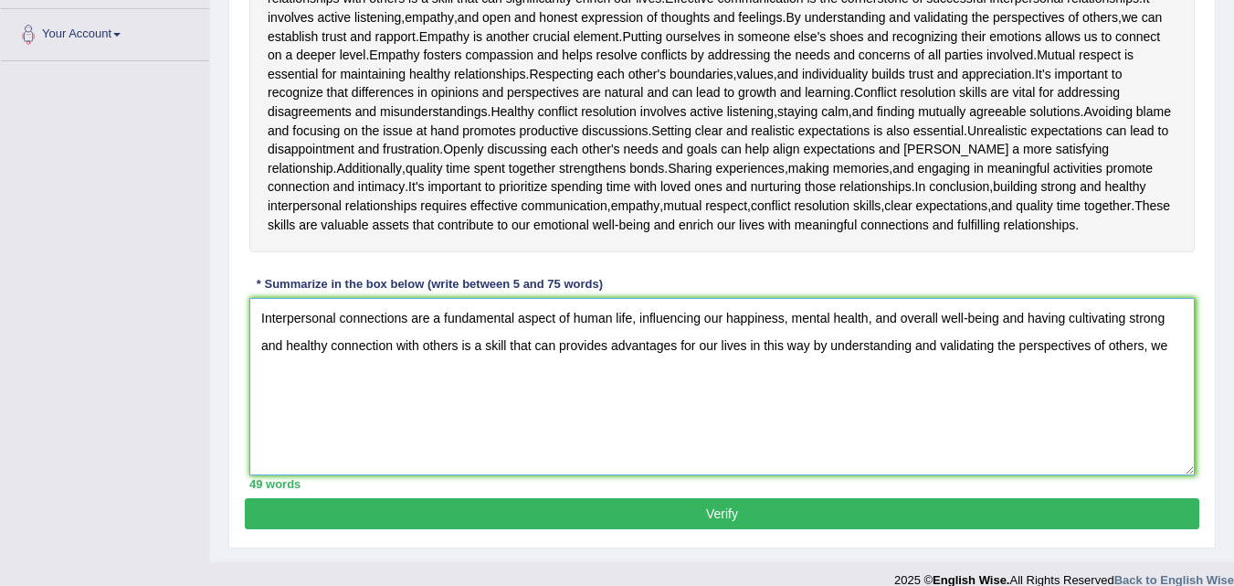
scroll to position [398, 0]
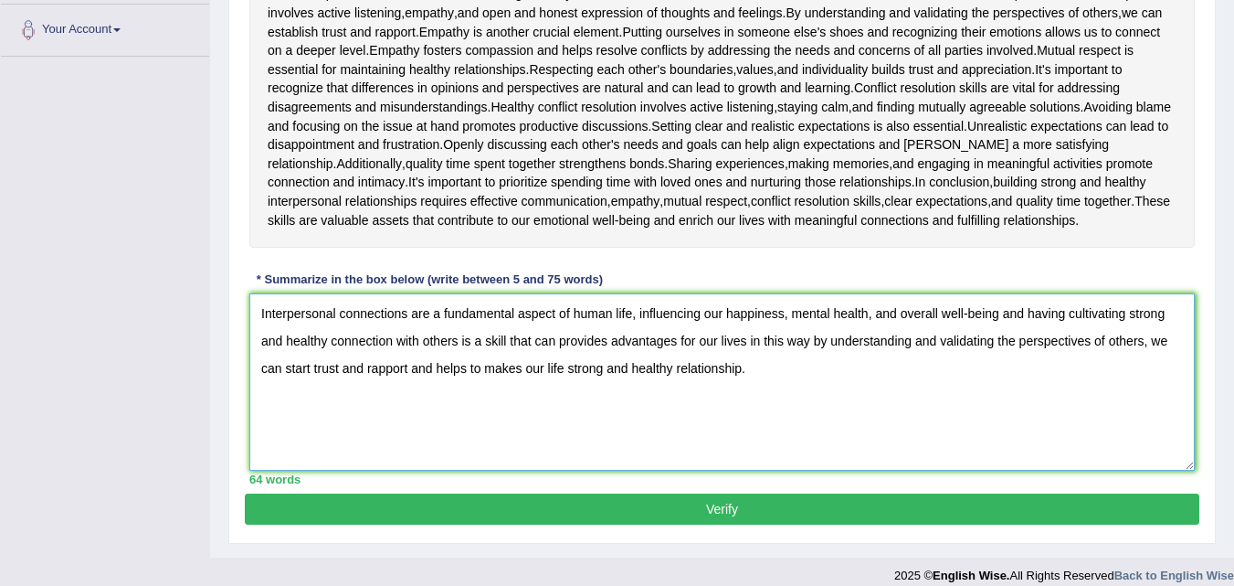
click at [753, 400] on textarea "Interpersonal connections are a fundamental aspect of human life, influencing o…" at bounding box center [722, 381] width 946 height 177
click at [725, 382] on textarea "Interpersonal connections are a fundamental aspect of human life, influencing o…" at bounding box center [722, 381] width 946 height 177
click at [728, 382] on textarea "Interpersonal connections are a fundamental aspect of human life, influencing o…" at bounding box center [722, 381] width 946 height 177
click at [793, 394] on textarea "Interpersonal connections are a fundamental aspect of human life, influencing o…" at bounding box center [722, 381] width 946 height 177
click at [702, 384] on textarea "Interpersonal connections are a fundamental aspect of human life, influencing o…" at bounding box center [722, 381] width 946 height 177
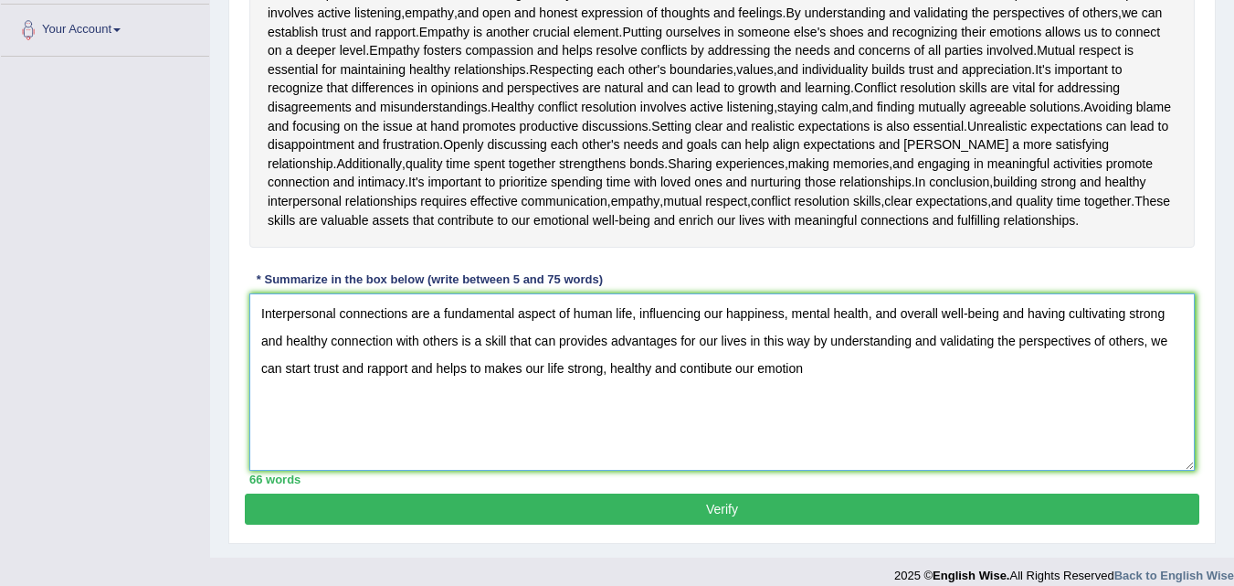
click at [703, 384] on textarea "Interpersonal connections are a fundamental aspect of human life, influencing o…" at bounding box center [722, 381] width 946 height 177
click at [831, 386] on textarea "Interpersonal connections are a fundamental aspect of human life, influencing o…" at bounding box center [722, 381] width 946 height 177
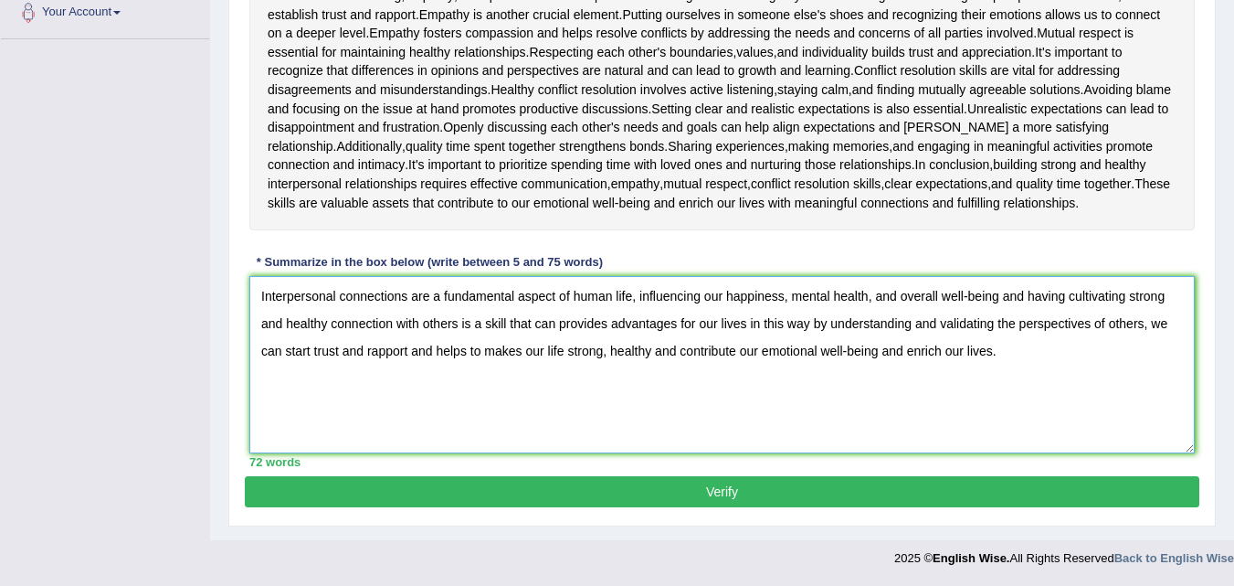
scroll to position [435, 0]
type textarea "Interpersonal connections are a fundamental aspect of human life, influencing o…"
click at [793, 487] on button "Verify" at bounding box center [722, 491] width 955 height 31
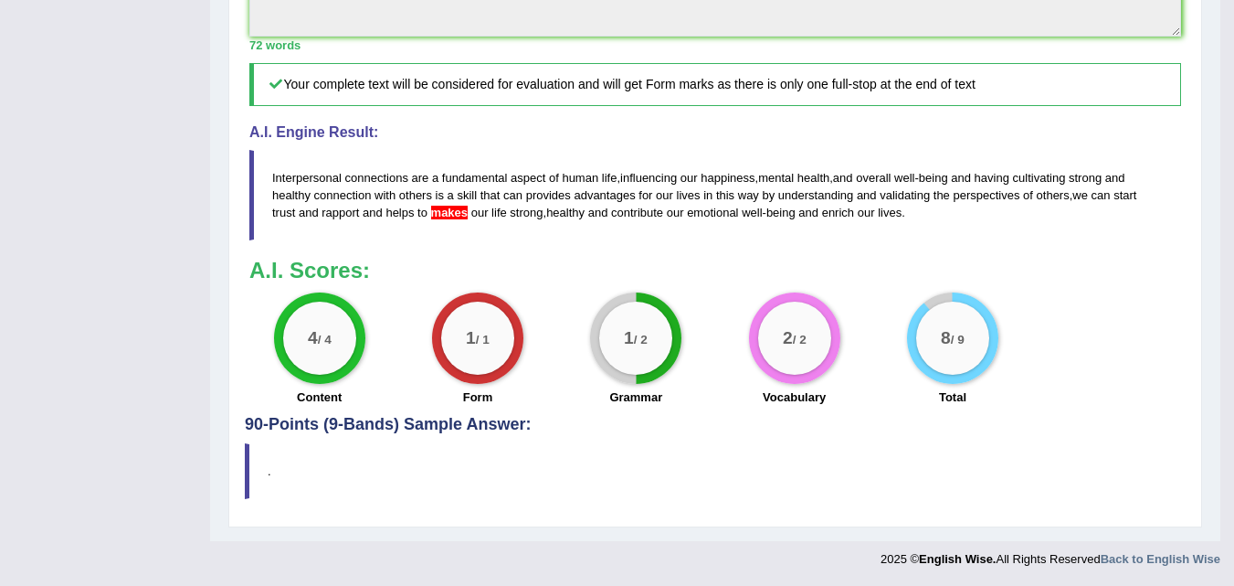
scroll to position [825, 0]
